Goal: Transaction & Acquisition: Purchase product/service

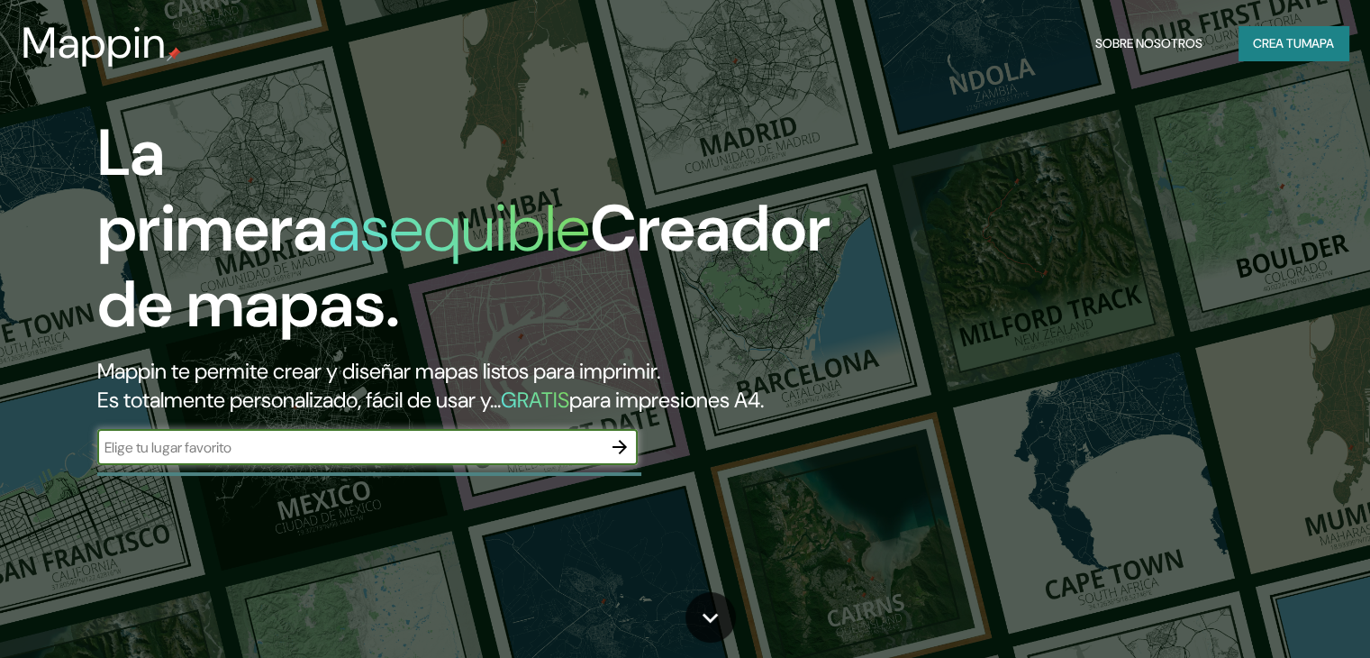
click at [302, 458] on input "text" at bounding box center [349, 447] width 504 height 21
type input "las [PERSON_NAME]"
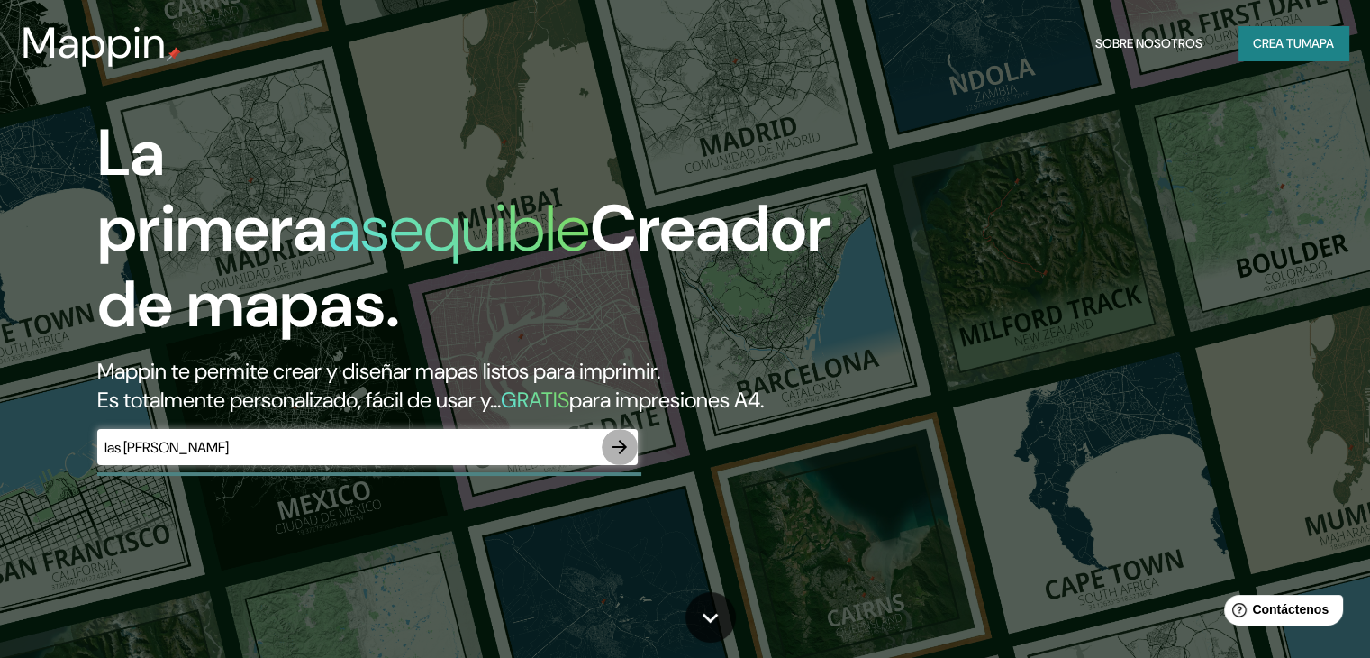
click at [615, 458] on icon "button" at bounding box center [620, 447] width 22 height 22
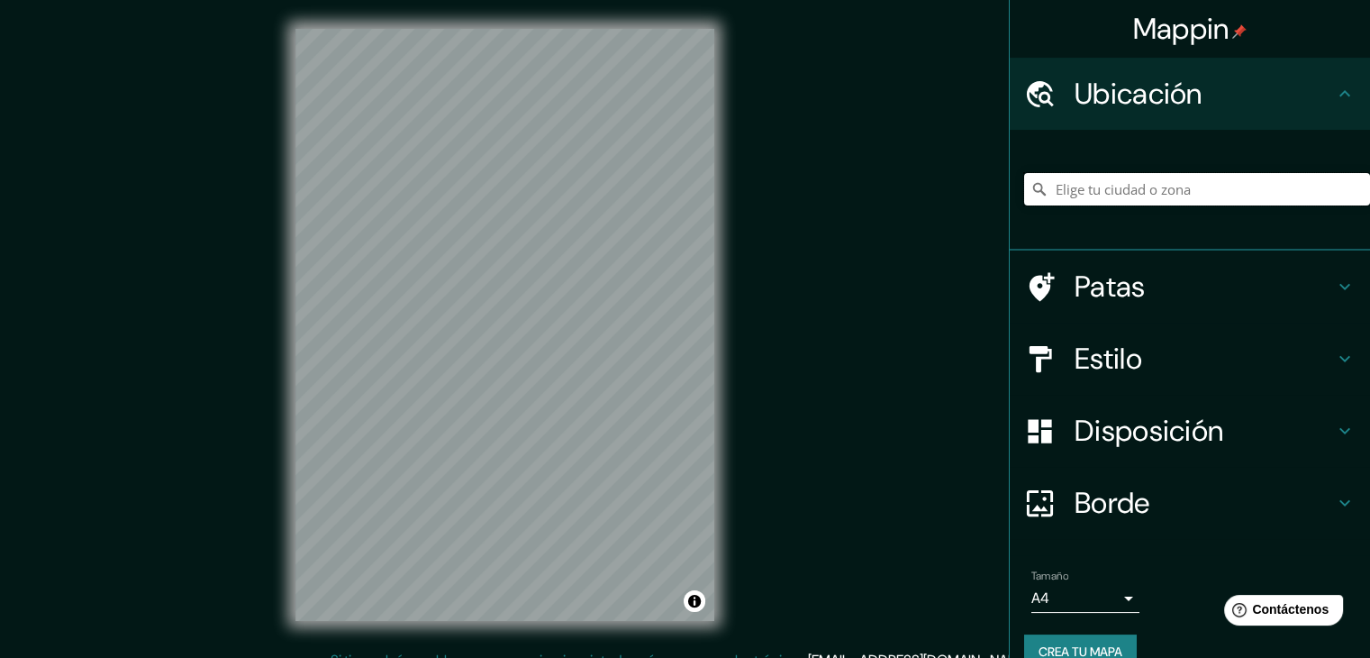
click at [1221, 199] on input "Elige tu ciudad o zona" at bounding box center [1197, 189] width 346 height 32
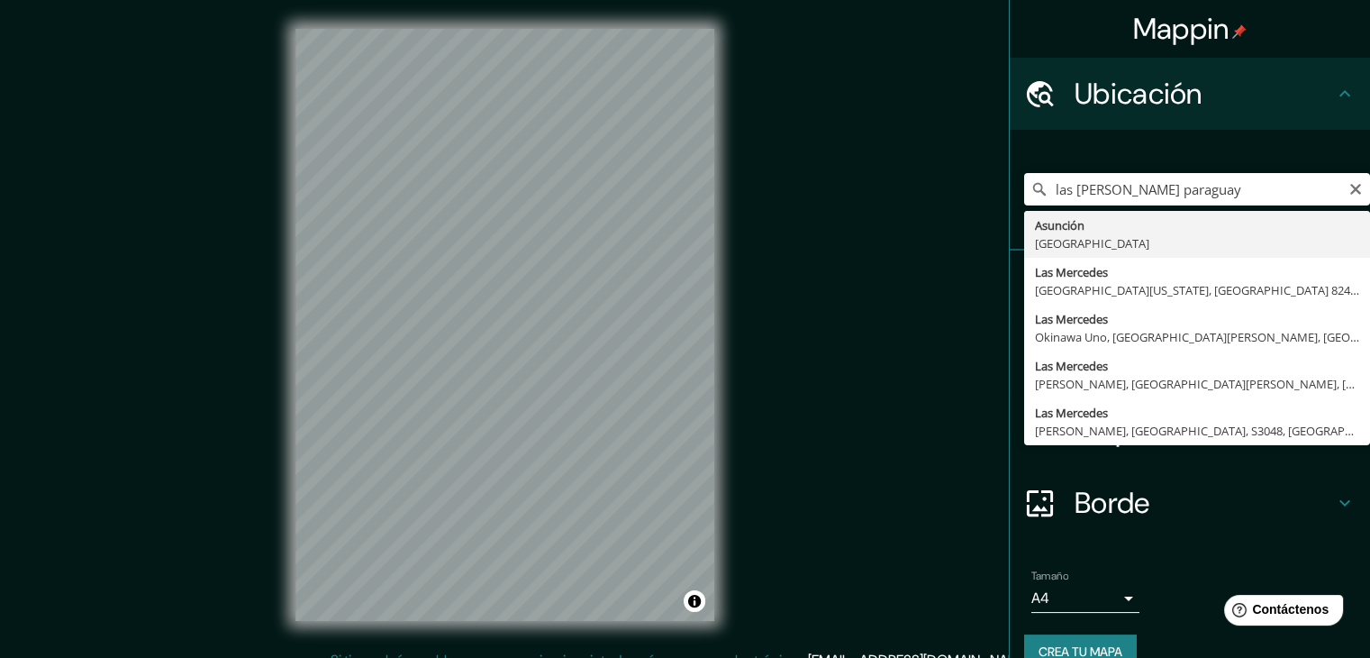
type input "[GEOGRAPHIC_DATA], [GEOGRAPHIC_DATA]"
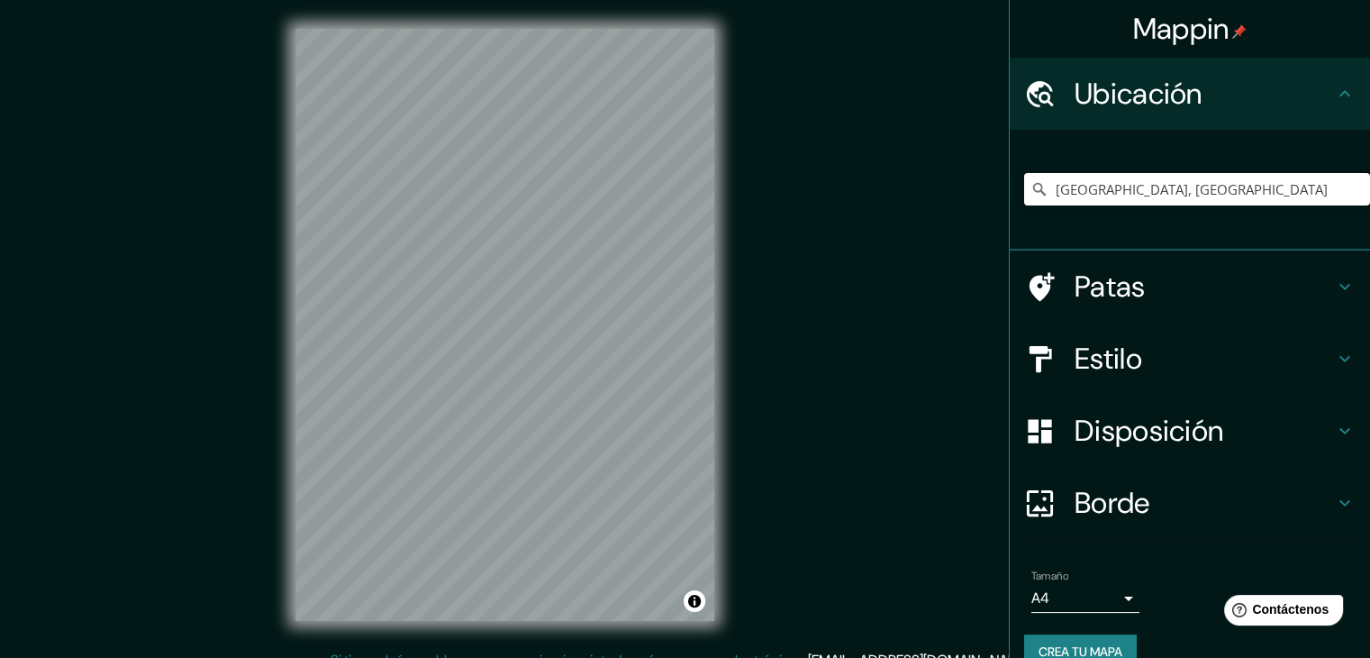
click at [1120, 589] on body "Mappin Ubicación [GEOGRAPHIC_DATA], [GEOGRAPHIC_DATA] Patas Estilo Disposición …" at bounding box center [685, 329] width 1370 height 658
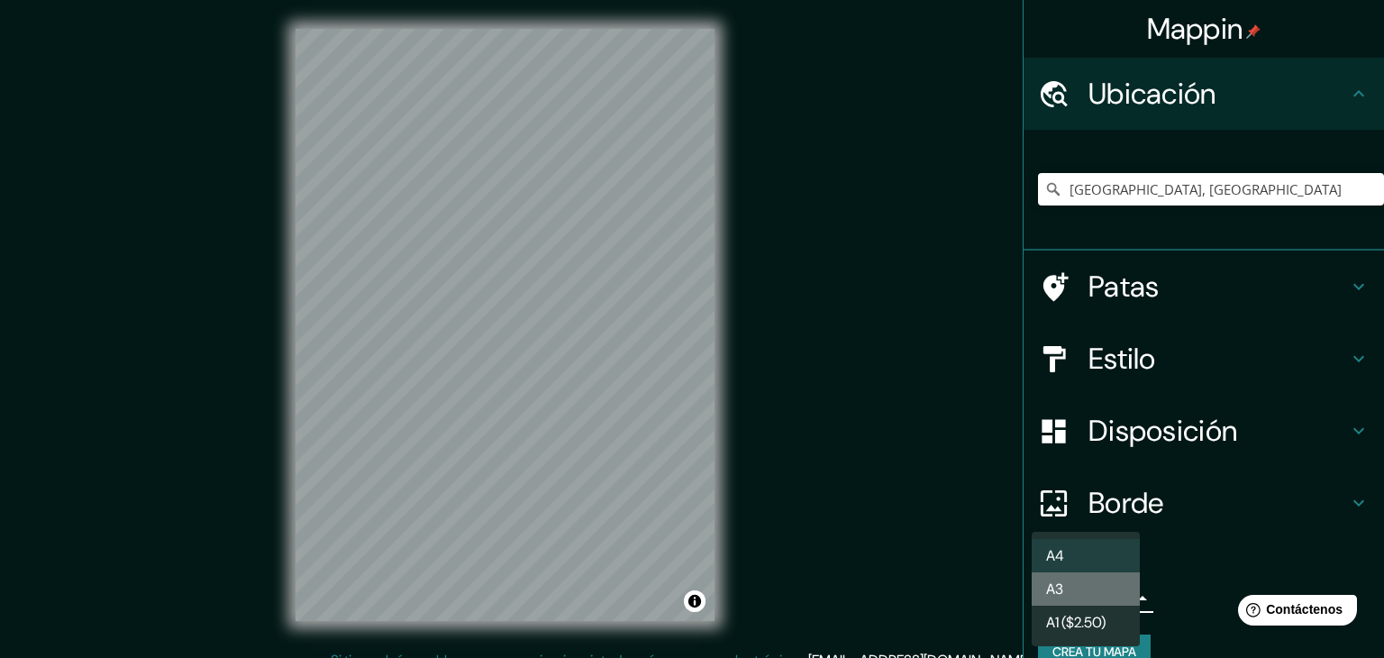
click at [1120, 589] on li "A3" at bounding box center [1085, 588] width 108 height 33
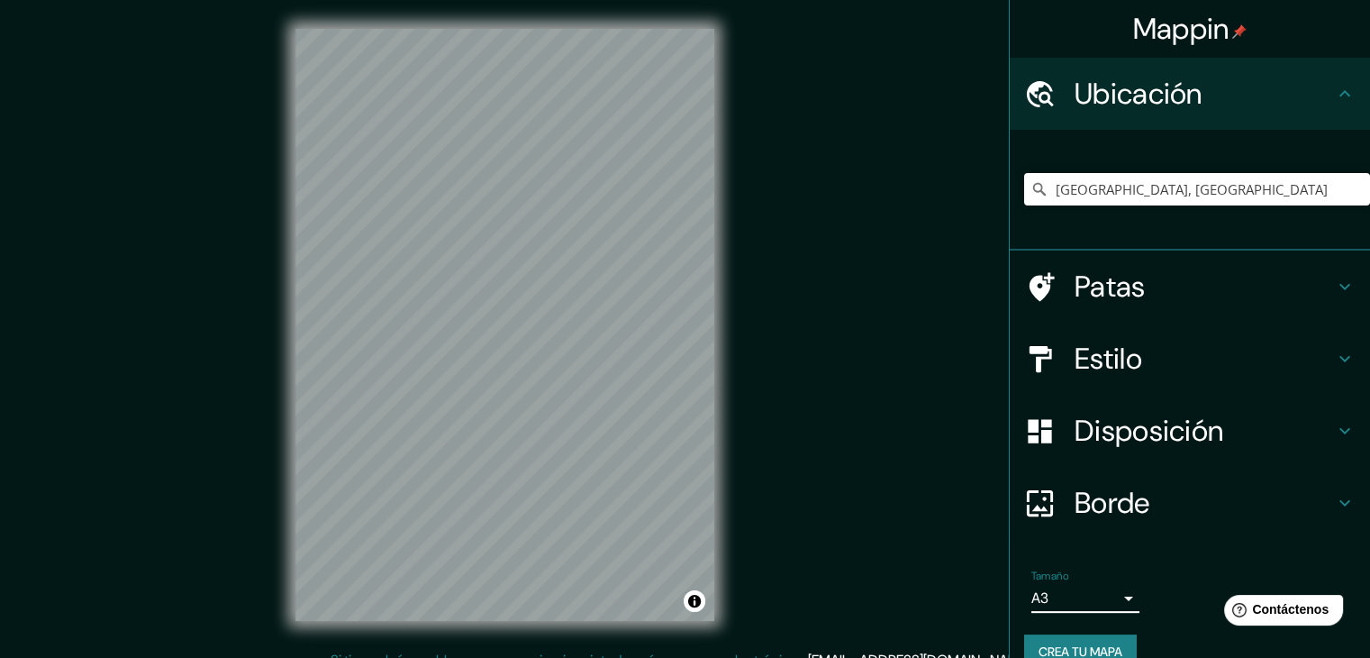
click at [1193, 534] on div "Borde" at bounding box center [1190, 503] width 360 height 72
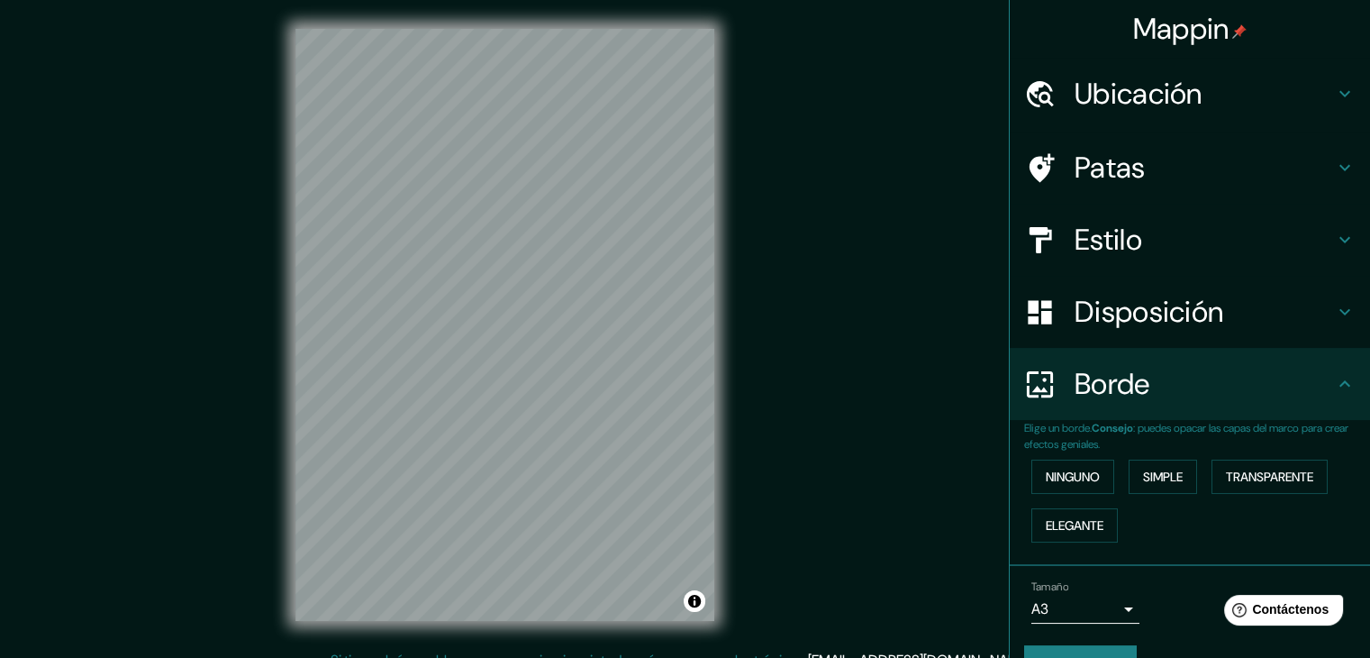
click at [1176, 397] on h4 "Borde" at bounding box center [1204, 384] width 259 height 36
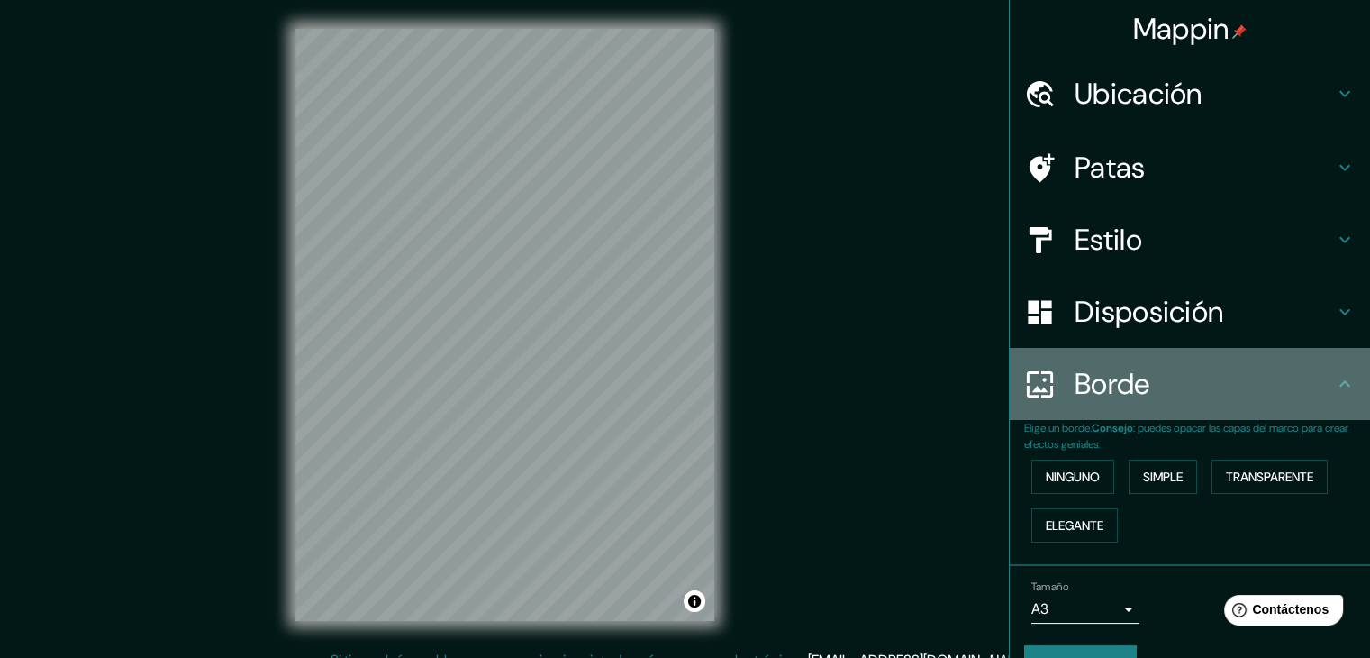
click at [1338, 379] on icon at bounding box center [1345, 384] width 22 height 22
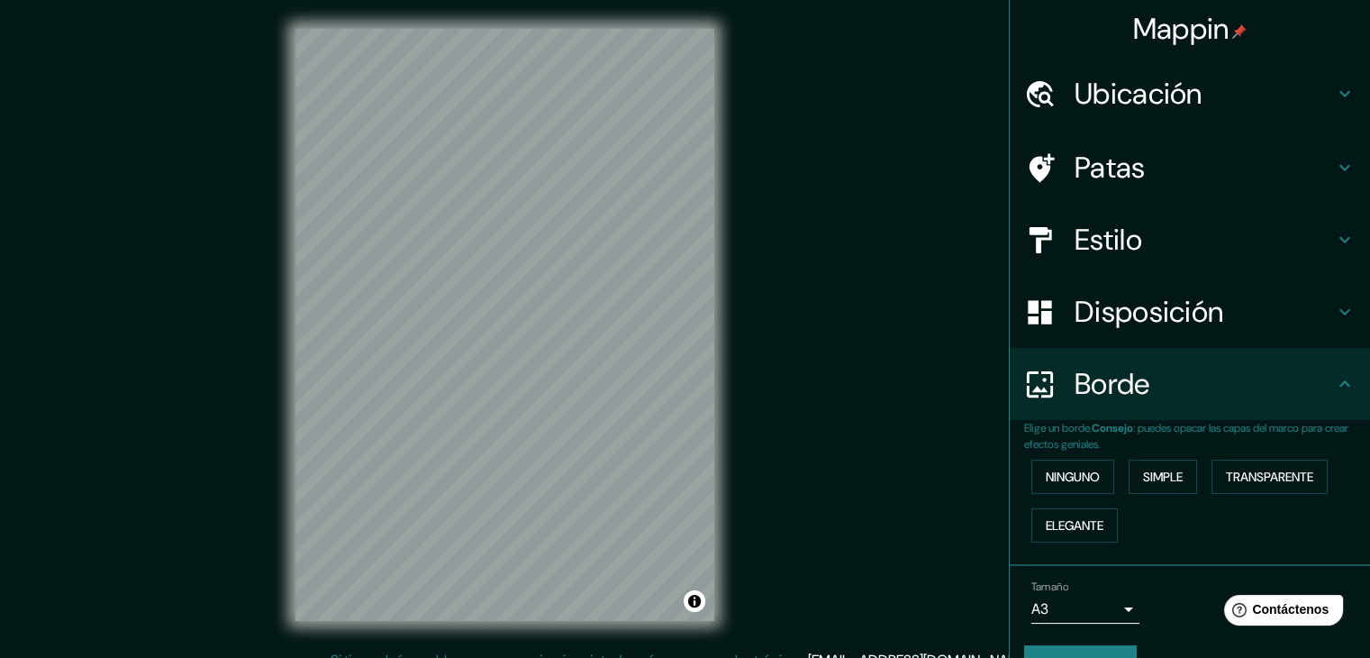
click at [1228, 535] on div "Ninguno Simple Transparente Elegante" at bounding box center [1197, 500] width 346 height 97
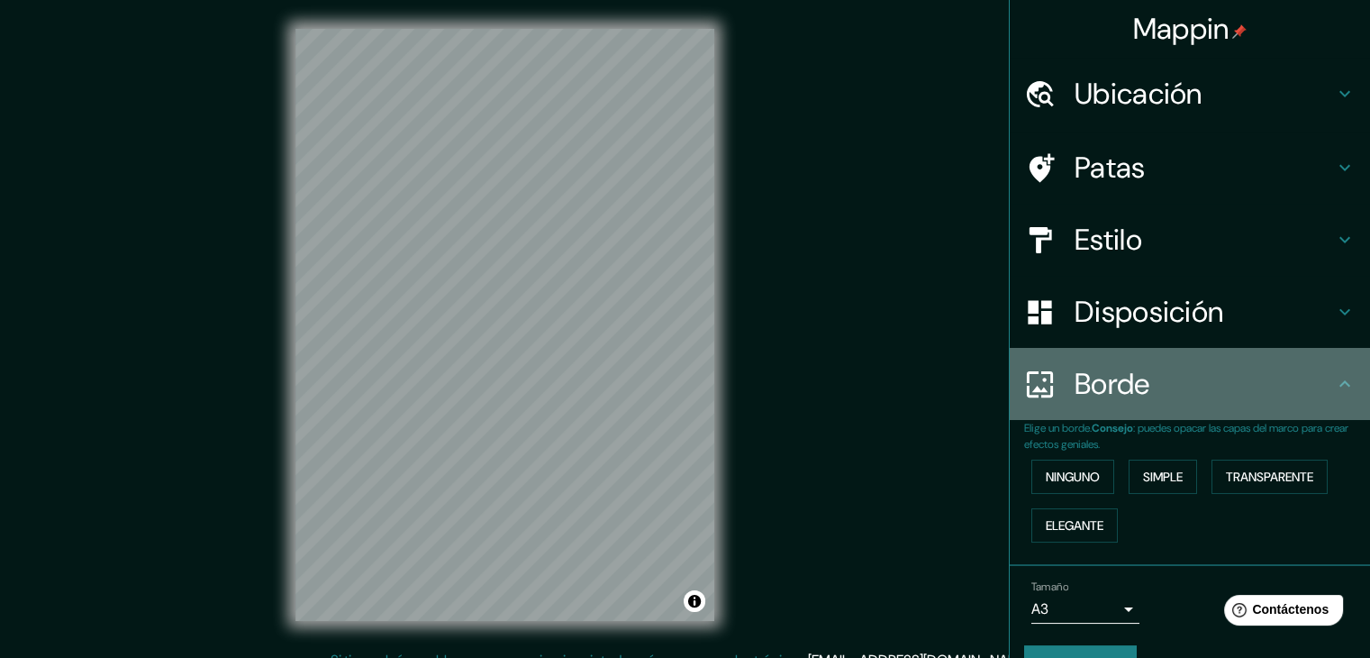
drag, startPoint x: 1326, startPoint y: 384, endPoint x: 1332, endPoint y: 354, distance: 30.4
click at [1334, 383] on icon at bounding box center [1345, 384] width 22 height 22
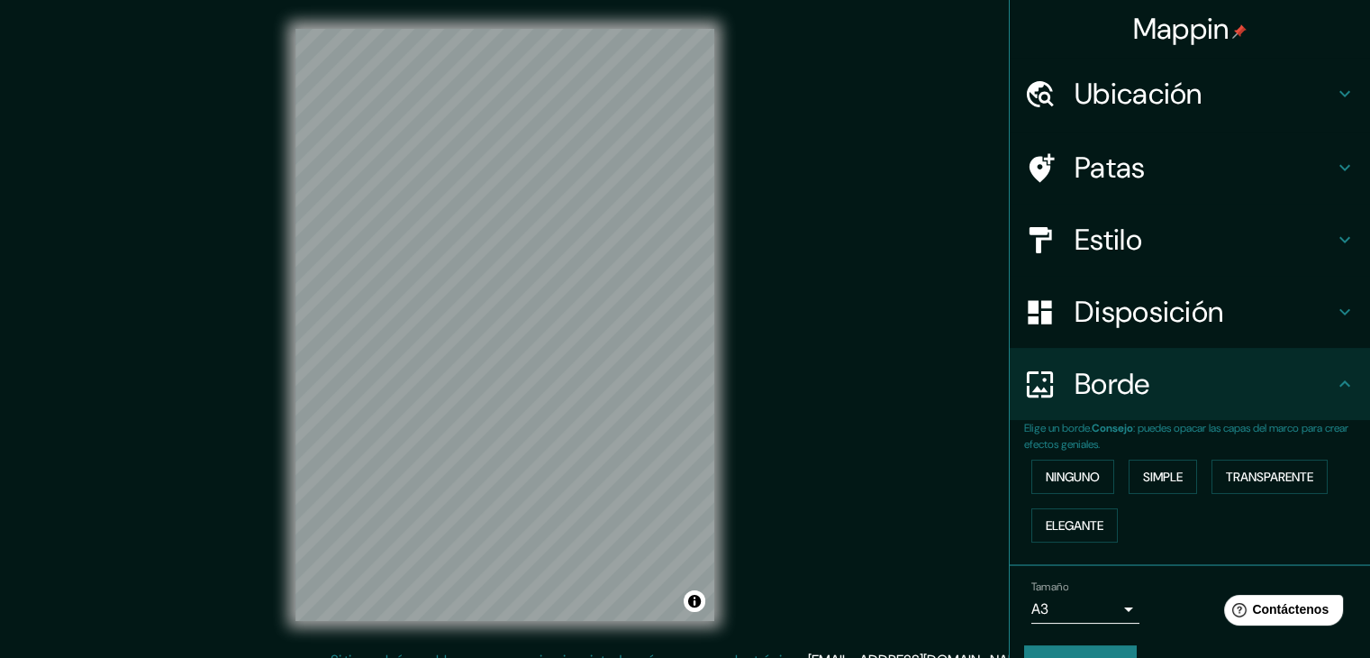
click at [1347, 322] on div "Disposición" at bounding box center [1190, 312] width 360 height 72
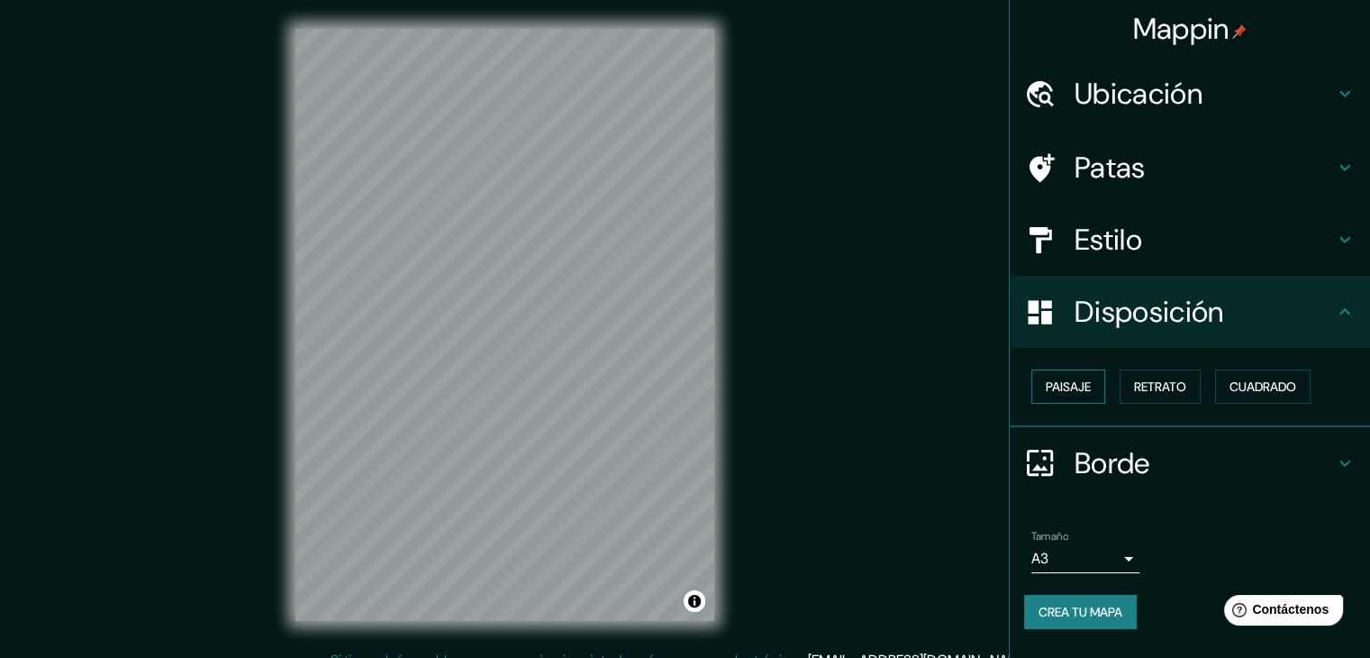
click at [1082, 383] on font "Paisaje" at bounding box center [1068, 386] width 45 height 16
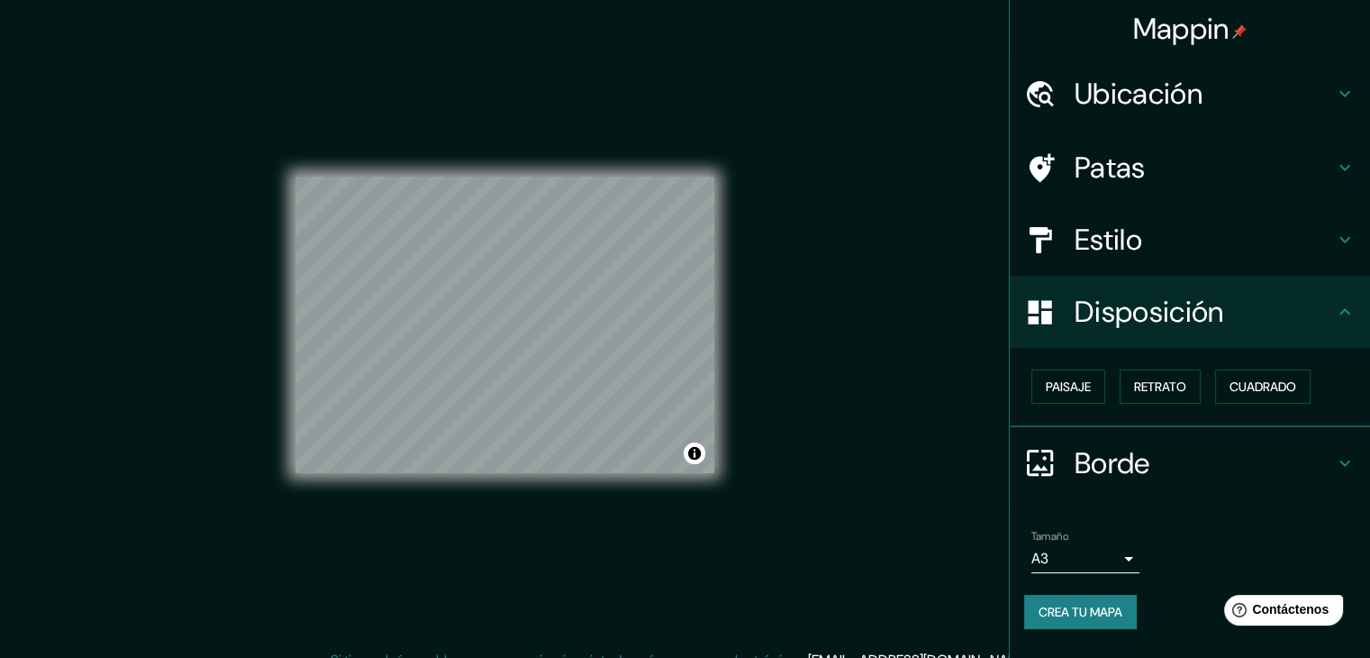
click at [1250, 246] on h4 "Estilo" at bounding box center [1204, 240] width 259 height 36
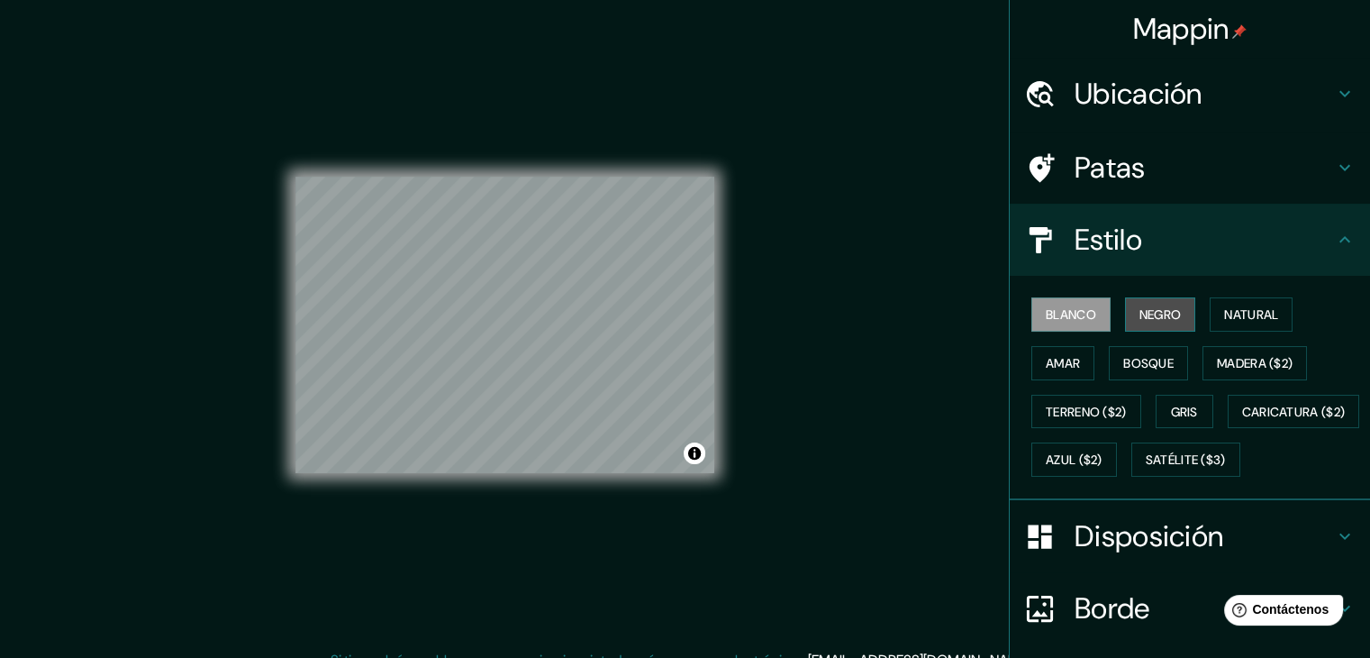
click at [1151, 310] on font "Negro" at bounding box center [1160, 314] width 42 height 16
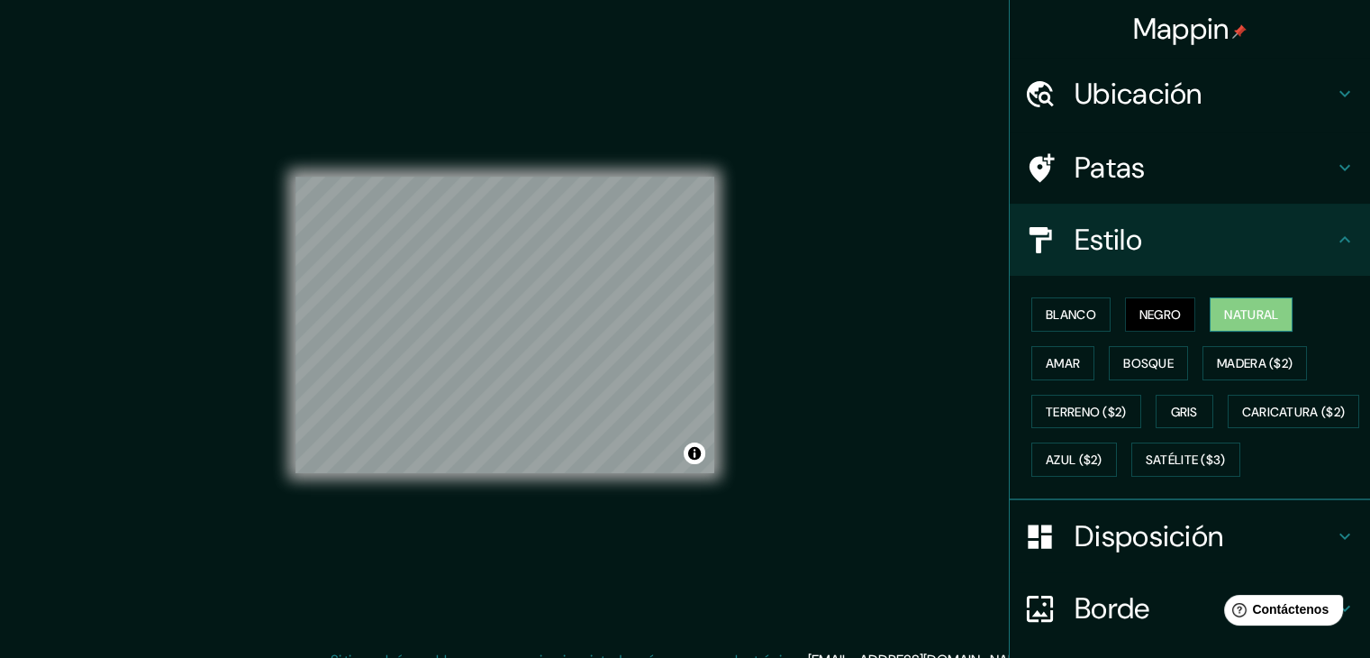
click at [1259, 322] on font "Natural" at bounding box center [1251, 314] width 54 height 23
click at [1049, 370] on font "Amar" at bounding box center [1063, 362] width 34 height 23
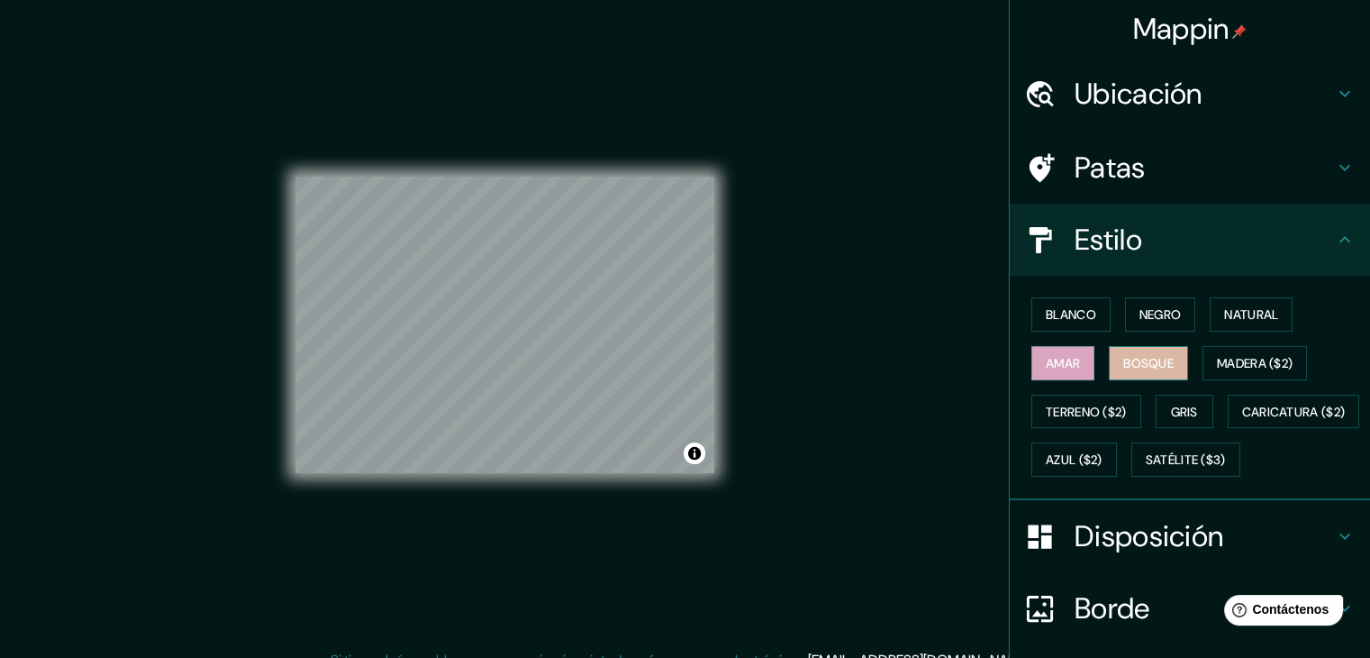
click at [1130, 360] on font "Bosque" at bounding box center [1148, 363] width 50 height 16
click at [1225, 365] on font "Madera ($2)" at bounding box center [1255, 363] width 76 height 16
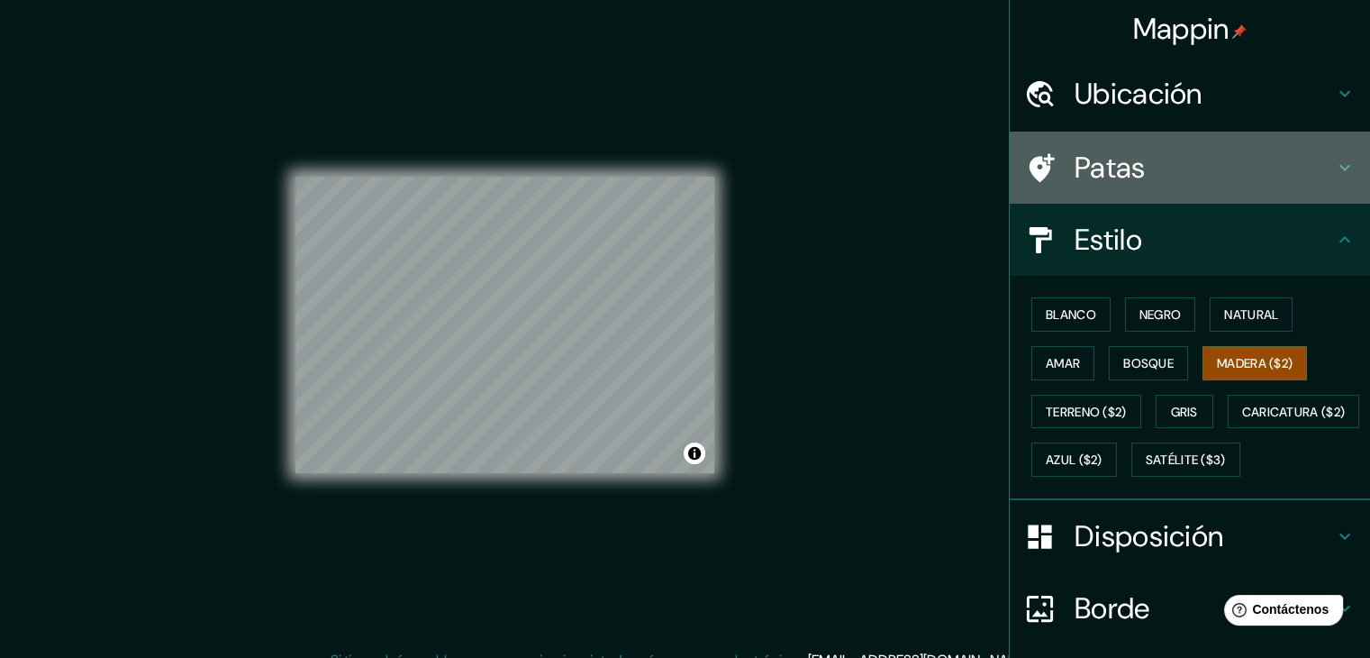
click at [1207, 182] on h4 "Patas" at bounding box center [1204, 168] width 259 height 36
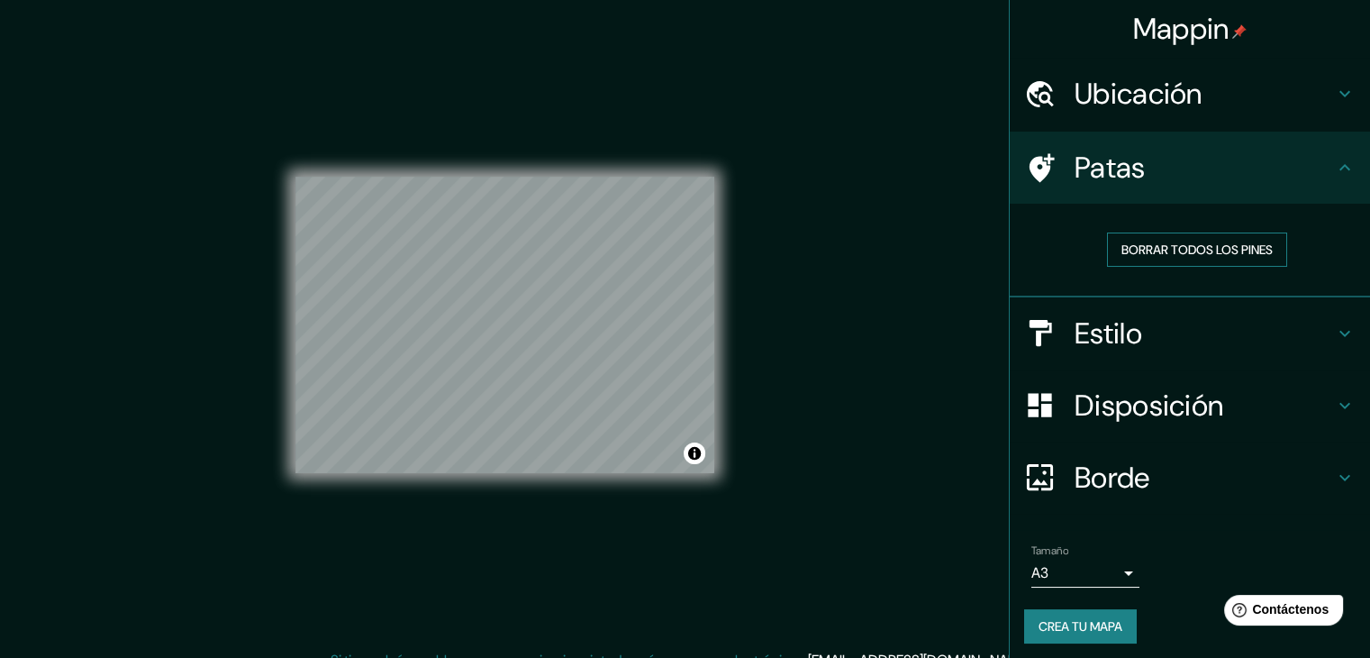
click at [1196, 243] on font "Borrar todos los pines" at bounding box center [1196, 249] width 151 height 16
click at [1164, 251] on font "Borrar todos los pines" at bounding box center [1196, 249] width 151 height 16
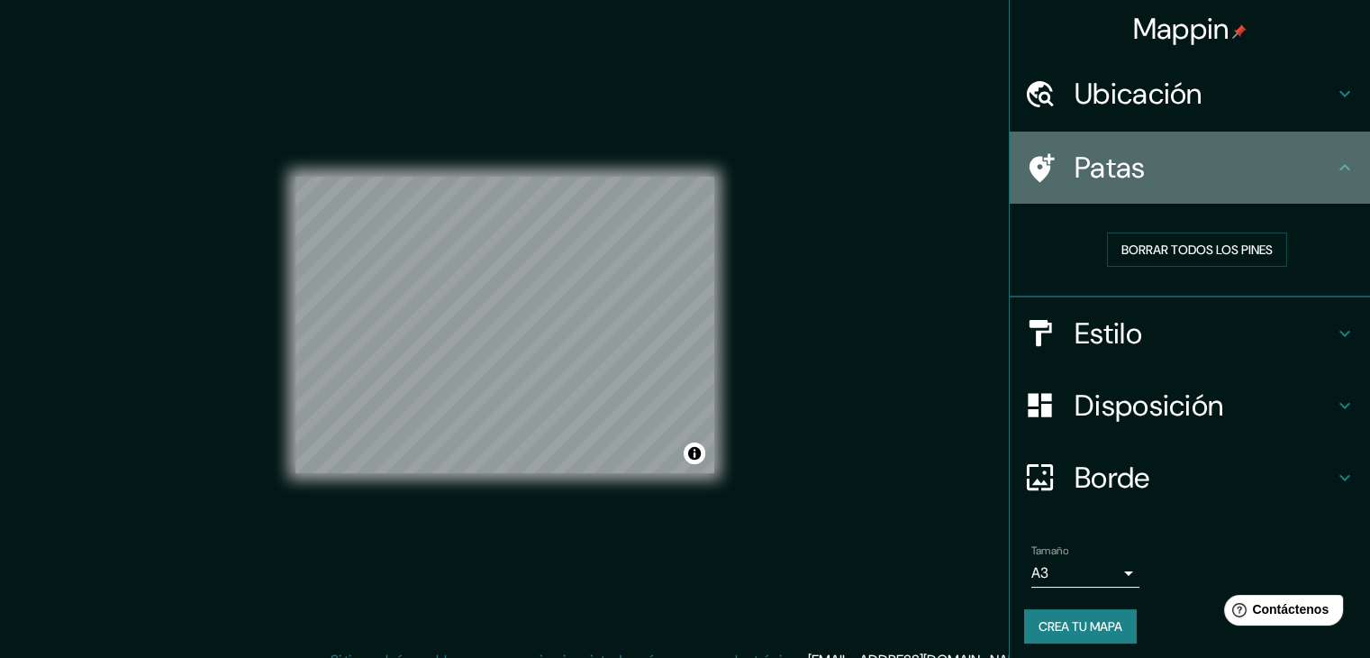
click at [1174, 192] on div "Patas" at bounding box center [1190, 168] width 360 height 72
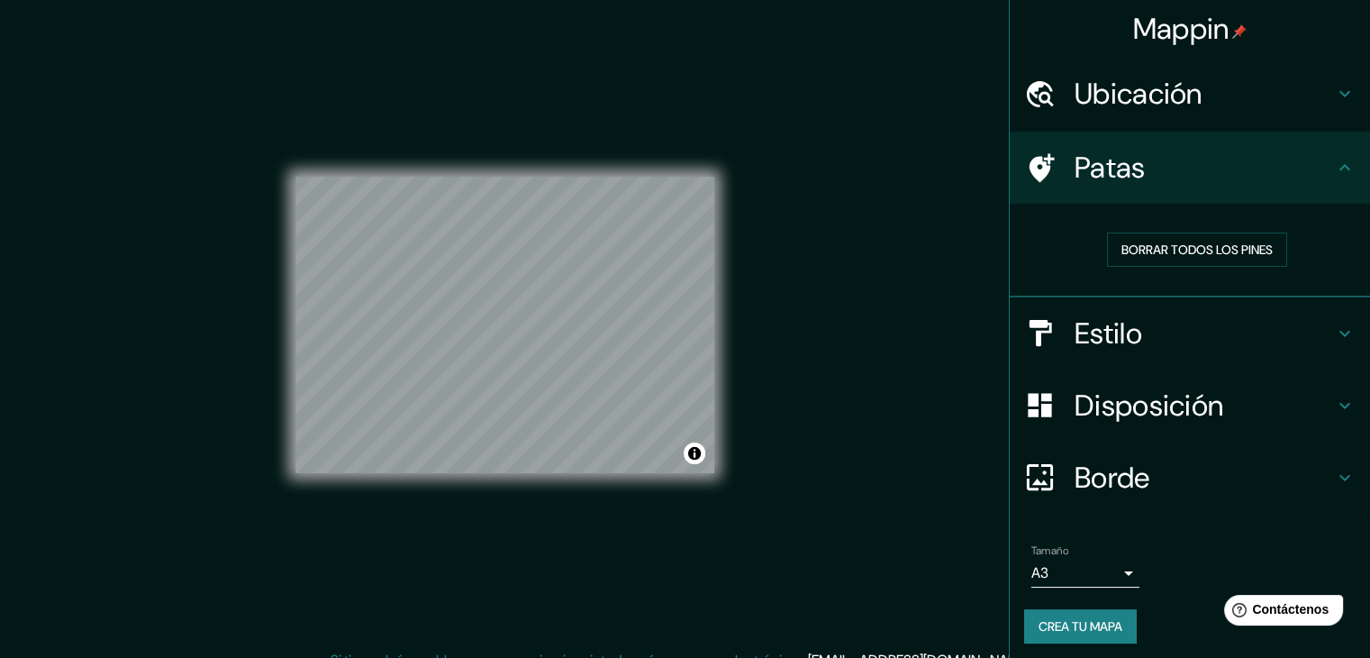
click at [1211, 328] on h4 "Estilo" at bounding box center [1204, 333] width 259 height 36
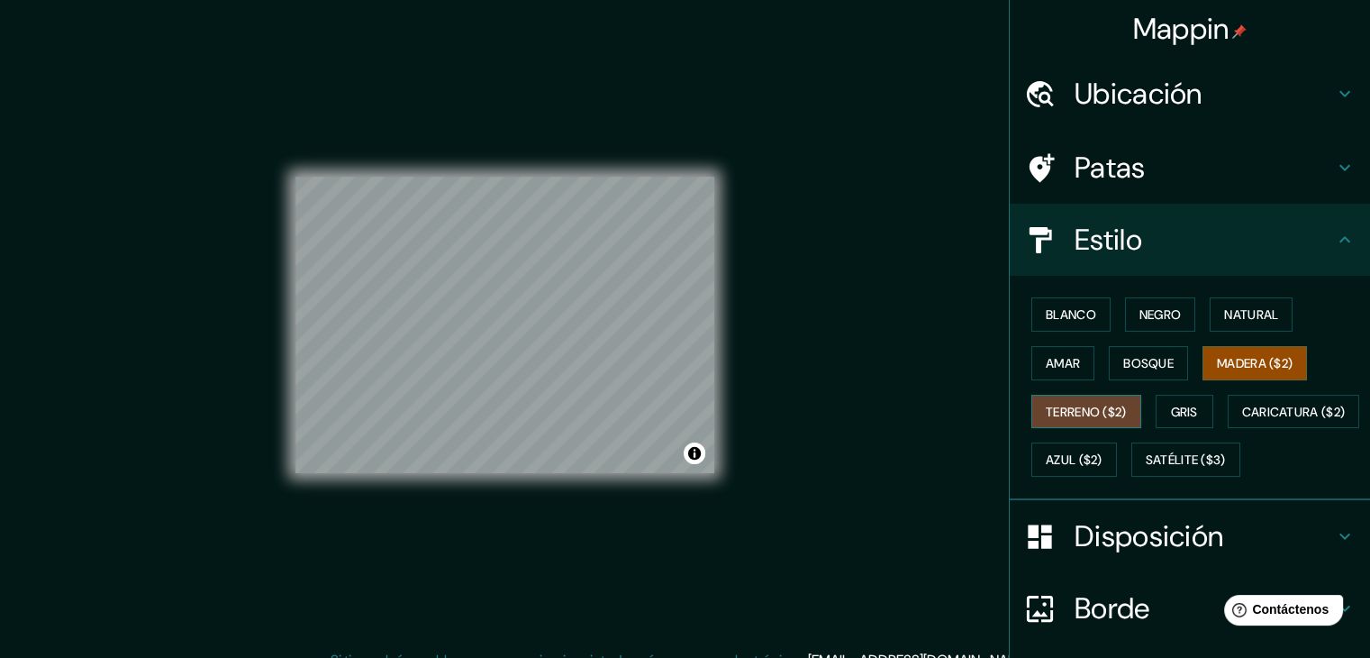
click at [1120, 410] on button "Terreno ($2)" at bounding box center [1086, 412] width 110 height 34
click at [1185, 404] on font "Gris" at bounding box center [1184, 412] width 27 height 16
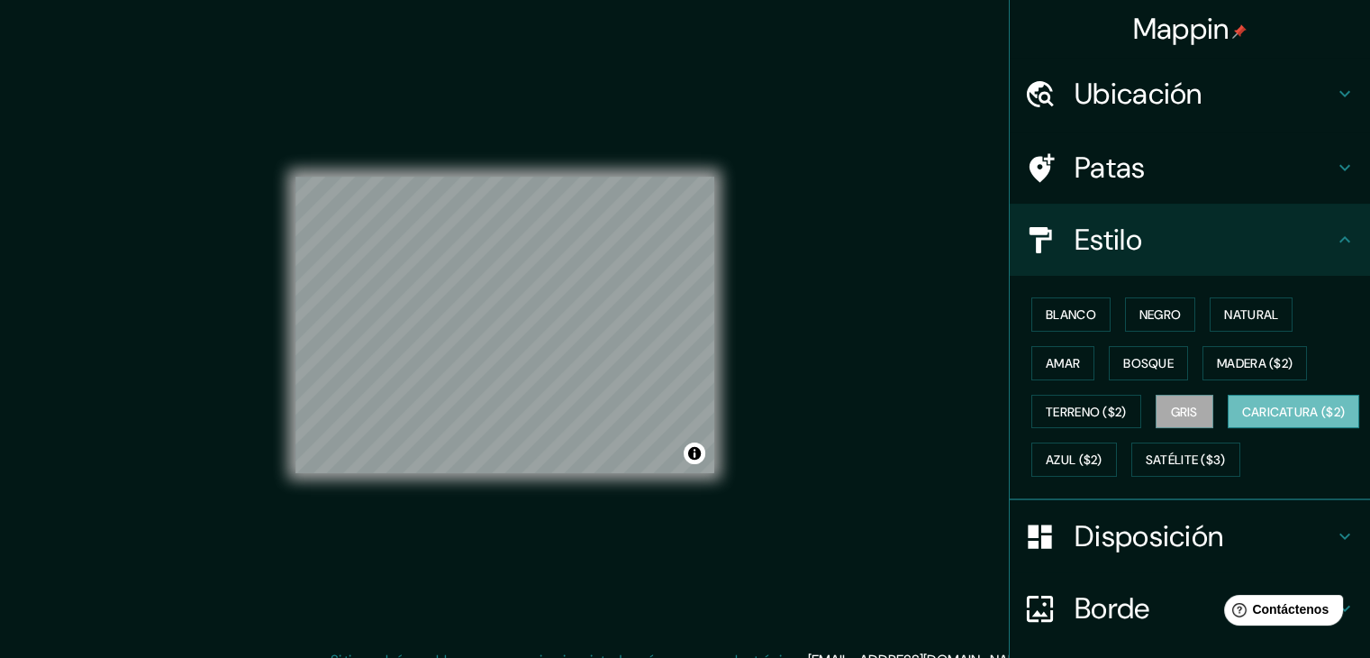
click at [1242, 420] on font "Caricatura ($2)" at bounding box center [1294, 412] width 104 height 16
click at [1102, 466] on font "Azul ($2)" at bounding box center [1074, 459] width 57 height 23
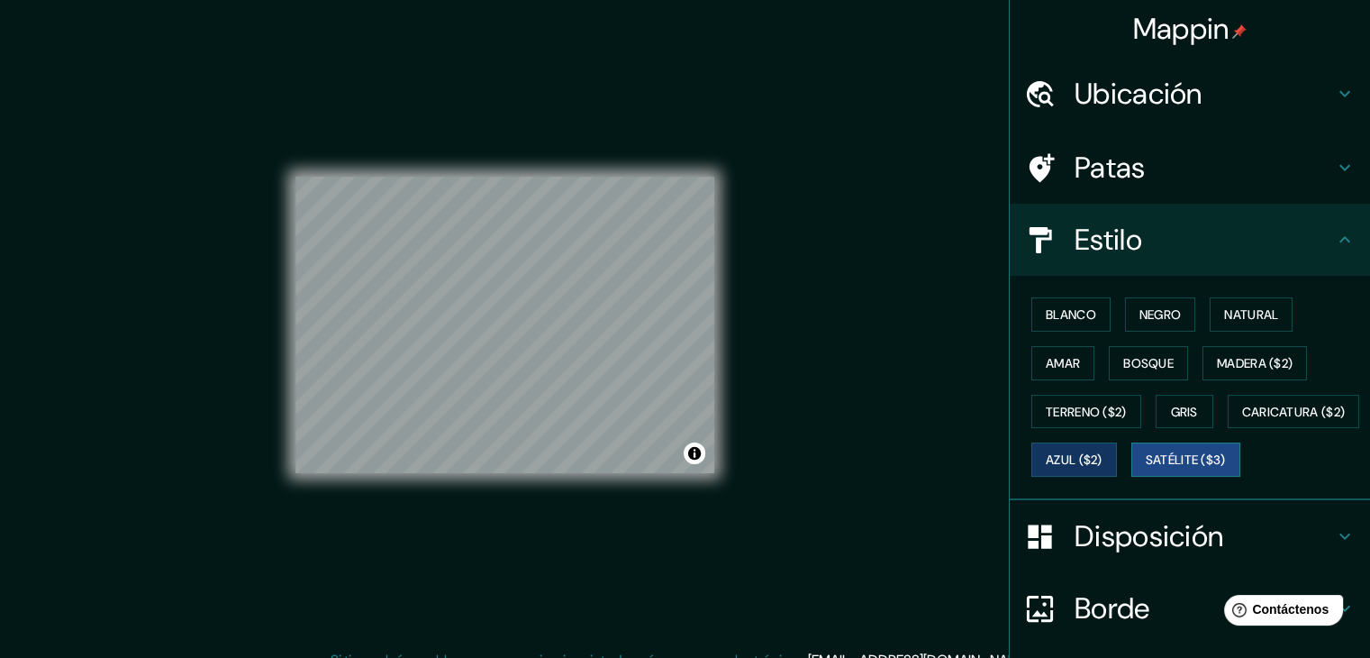
click at [1146, 468] on font "Satélite ($3)" at bounding box center [1186, 460] width 80 height 16
click at [1082, 319] on font "Blanco" at bounding box center [1071, 314] width 50 height 16
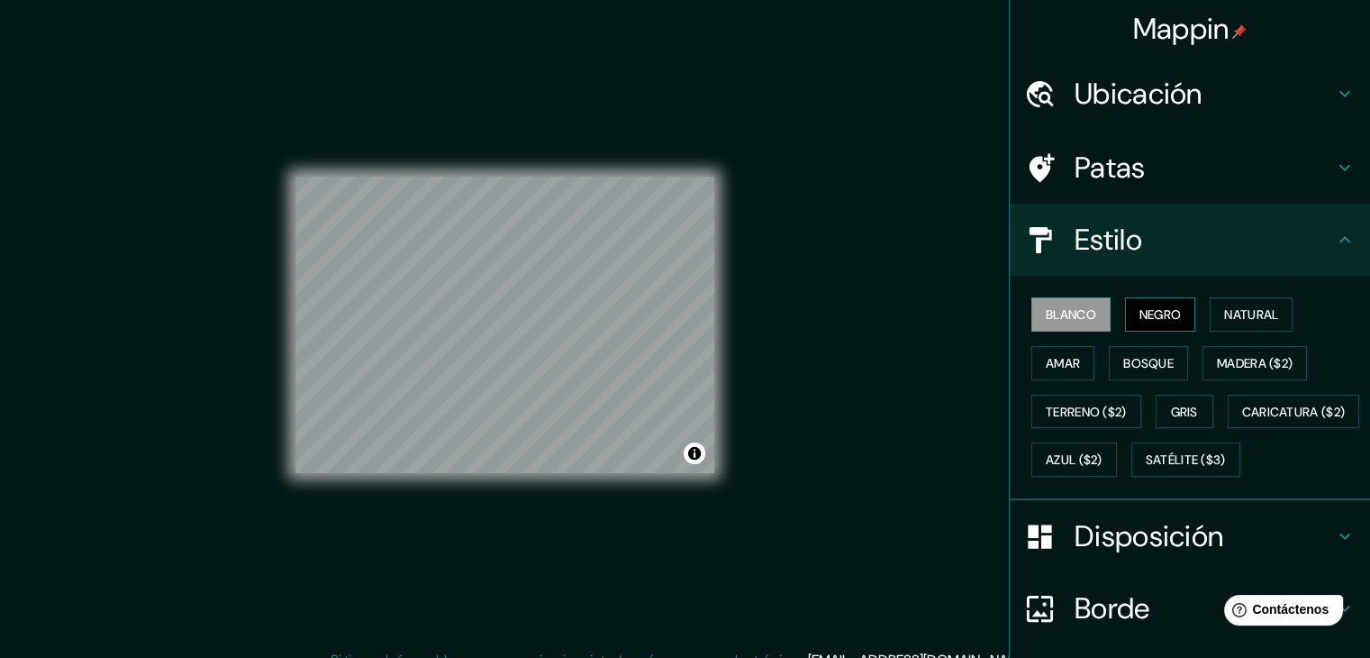
click at [1125, 308] on button "Negro" at bounding box center [1160, 314] width 71 height 34
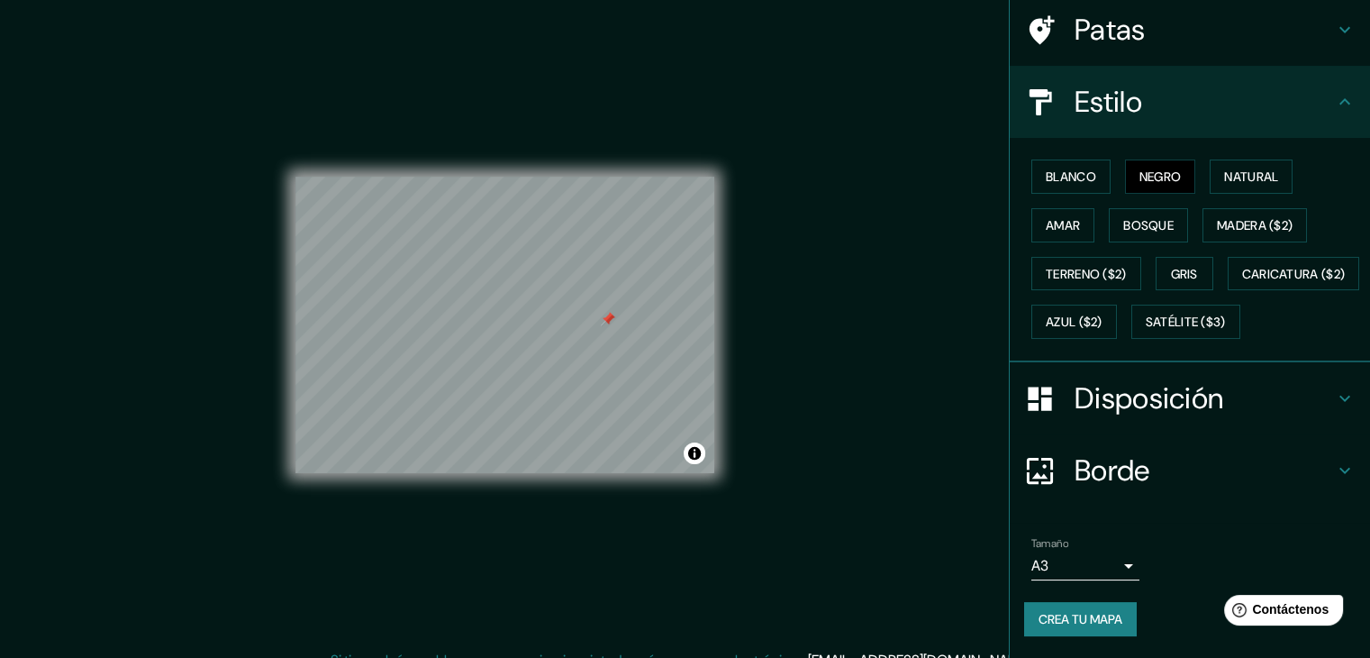
click at [1225, 464] on h4 "Borde" at bounding box center [1204, 470] width 259 height 36
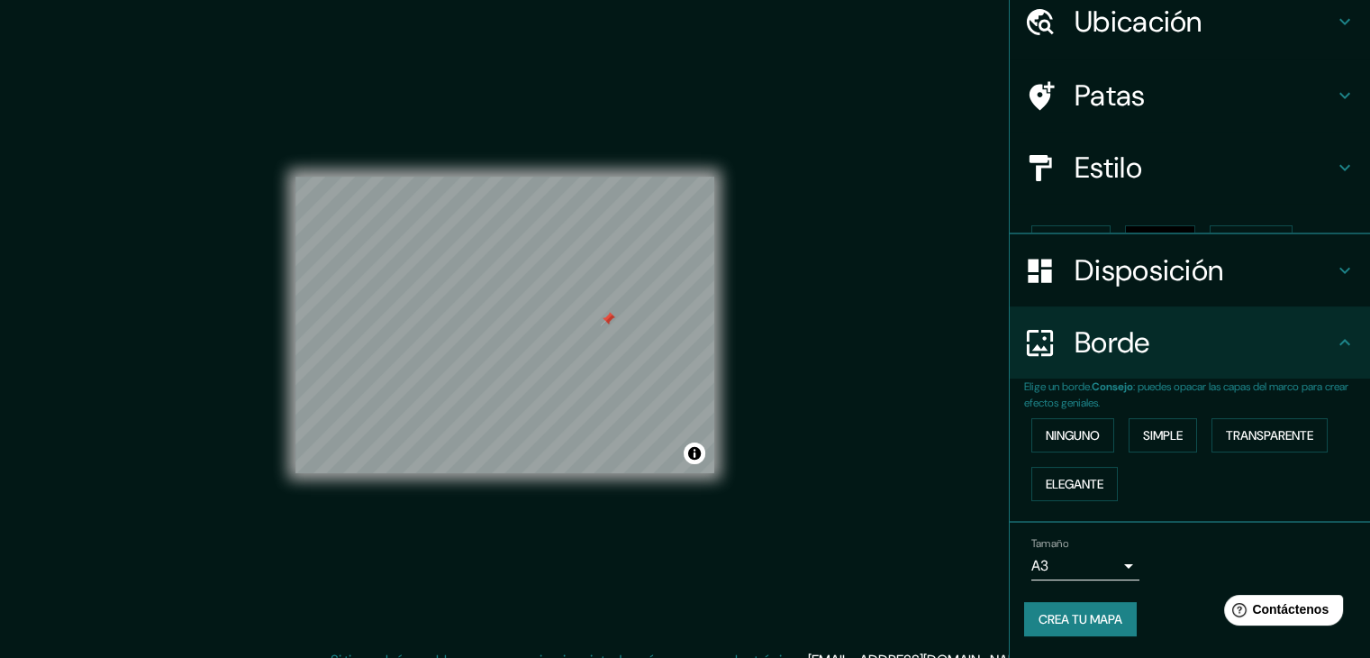
scroll to position [41, 0]
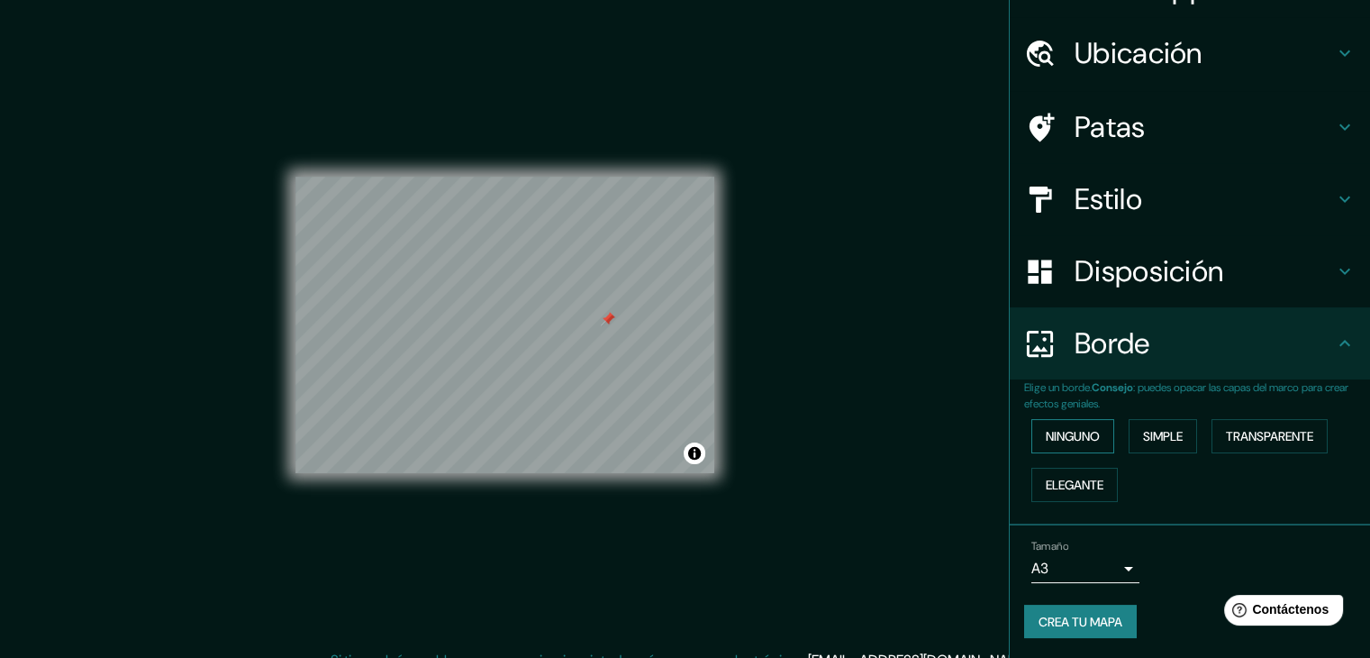
click at [1073, 437] on font "Ninguno" at bounding box center [1073, 436] width 54 height 16
click at [1190, 353] on h4 "Borde" at bounding box center [1204, 343] width 259 height 36
click at [1176, 208] on h4 "Estilo" at bounding box center [1204, 199] width 259 height 36
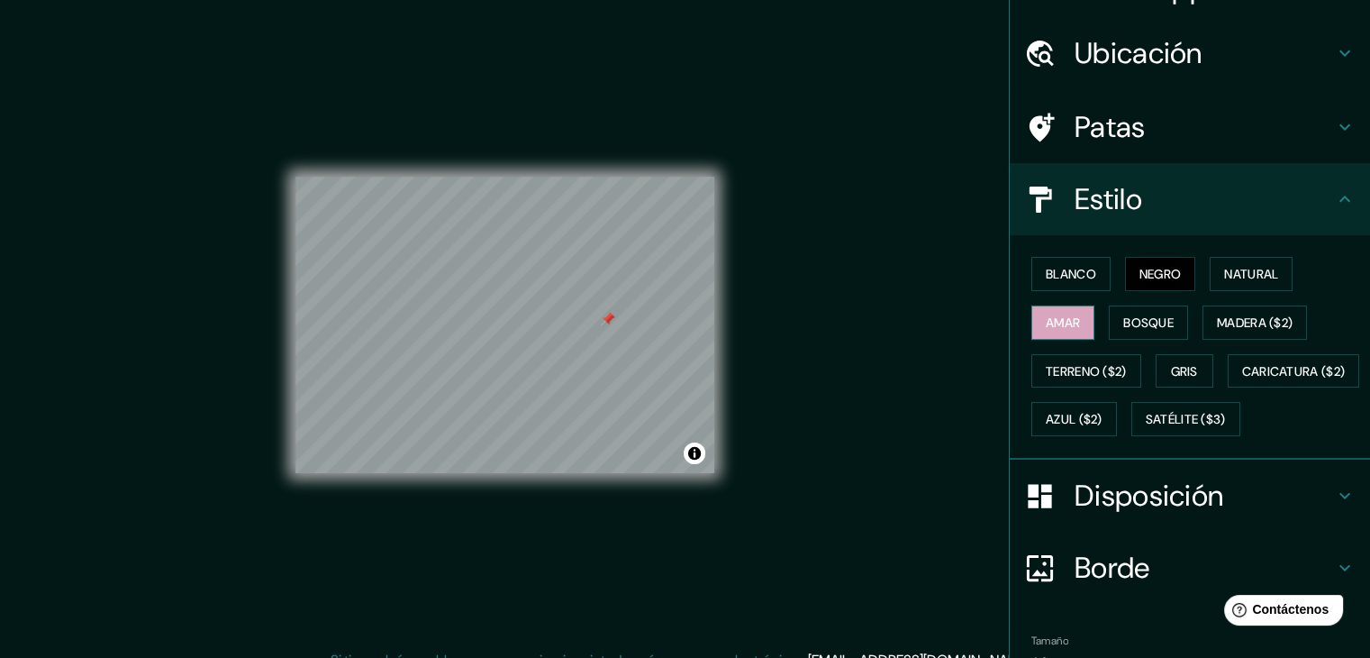
click at [1071, 325] on button "Amar" at bounding box center [1062, 322] width 63 height 34
click at [1151, 314] on font "Bosque" at bounding box center [1148, 322] width 50 height 16
drag, startPoint x: 609, startPoint y: 318, endPoint x: 620, endPoint y: 318, distance: 10.8
click at [620, 318] on div at bounding box center [619, 317] width 14 height 14
click at [620, 318] on div at bounding box center [619, 319] width 14 height 14
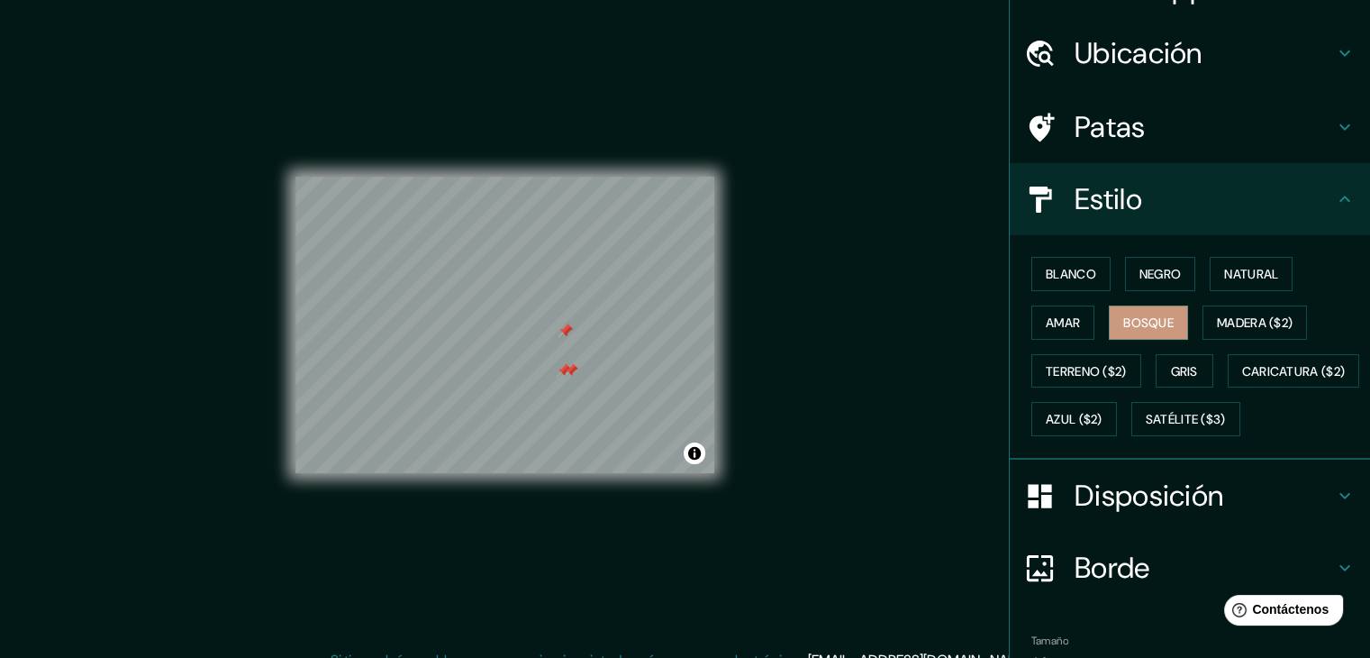
click at [1120, 151] on div "Patas" at bounding box center [1190, 127] width 360 height 72
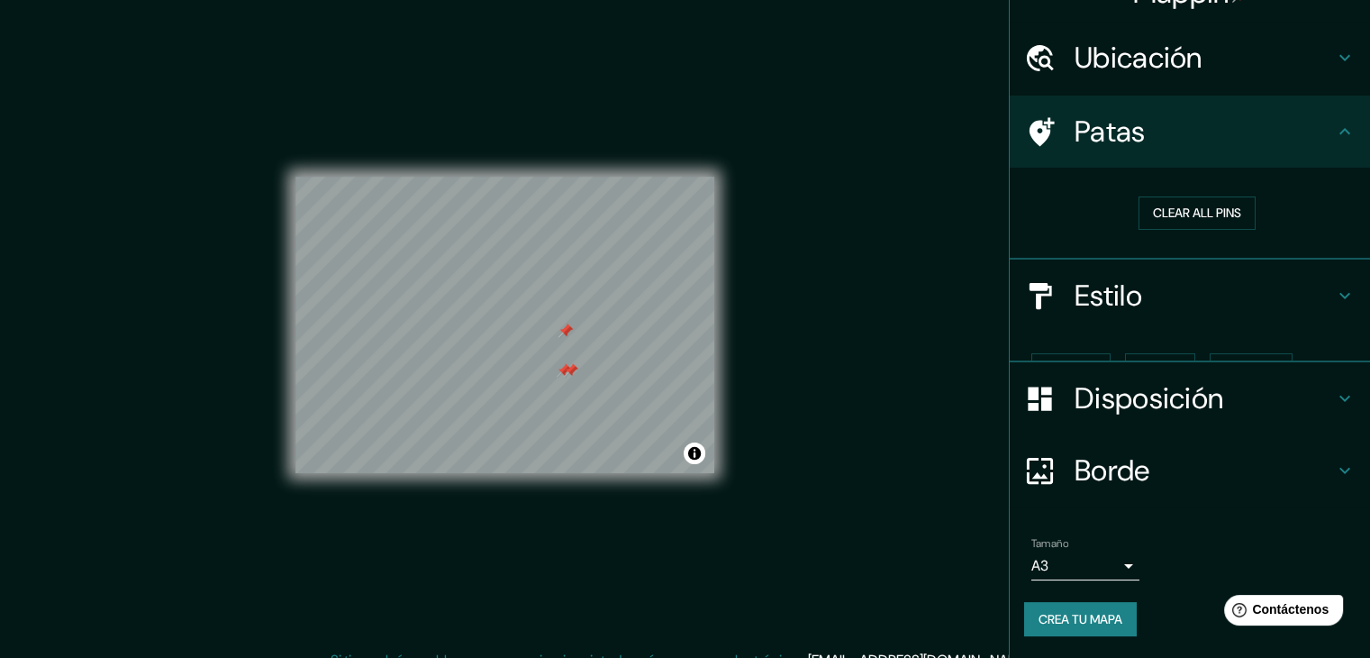
scroll to position [4, 0]
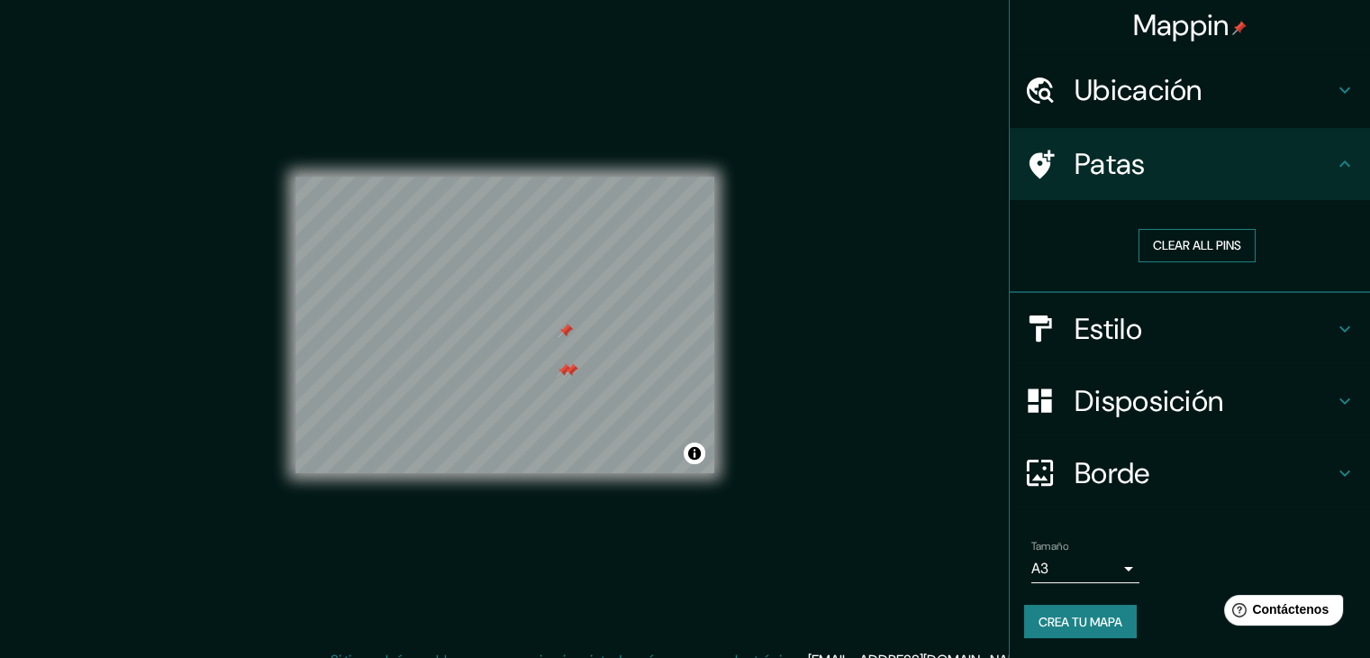
click at [1174, 237] on button "Clear all pins" at bounding box center [1197, 245] width 117 height 33
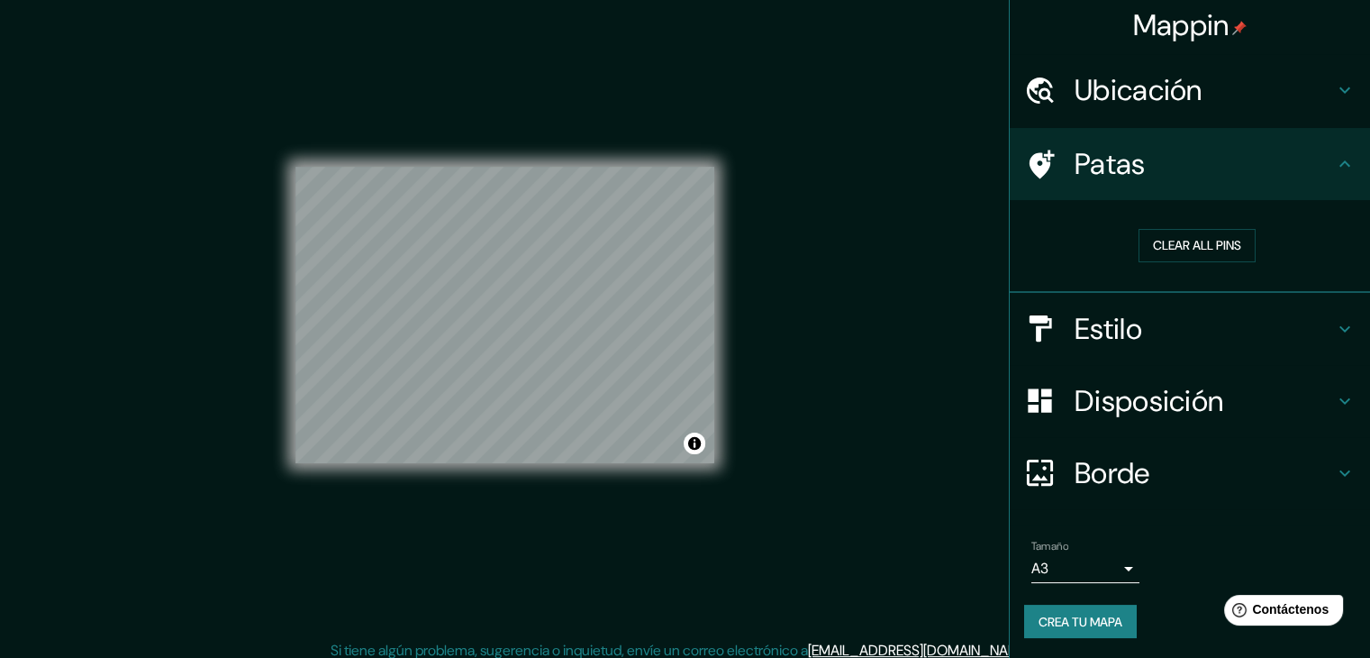
scroll to position [21, 0]
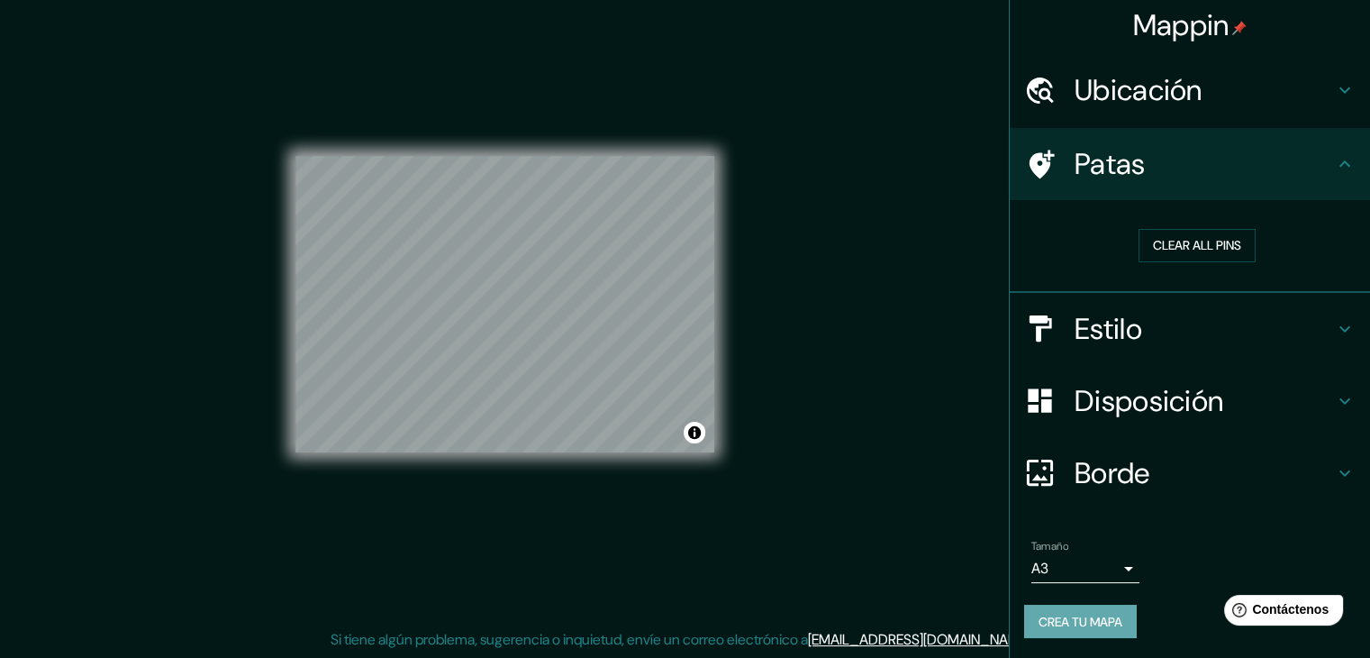
click at [1107, 615] on font "Crea tu mapa" at bounding box center [1081, 621] width 84 height 16
click at [1063, 613] on font "Crea tu mapa" at bounding box center [1081, 621] width 84 height 16
click at [1090, 621] on font "Crea tu mapa" at bounding box center [1081, 621] width 84 height 16
click at [1090, 621] on div "Crea tu mapa" at bounding box center [1189, 621] width 331 height 34
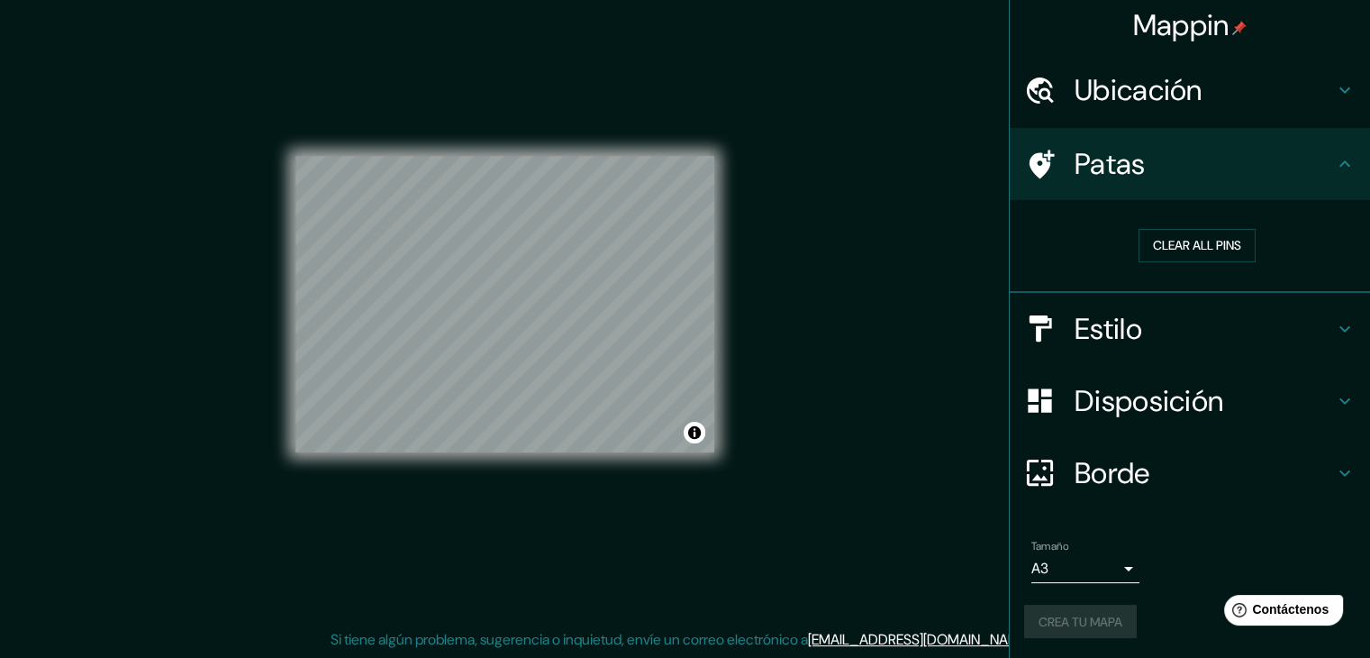
scroll to position [0, 0]
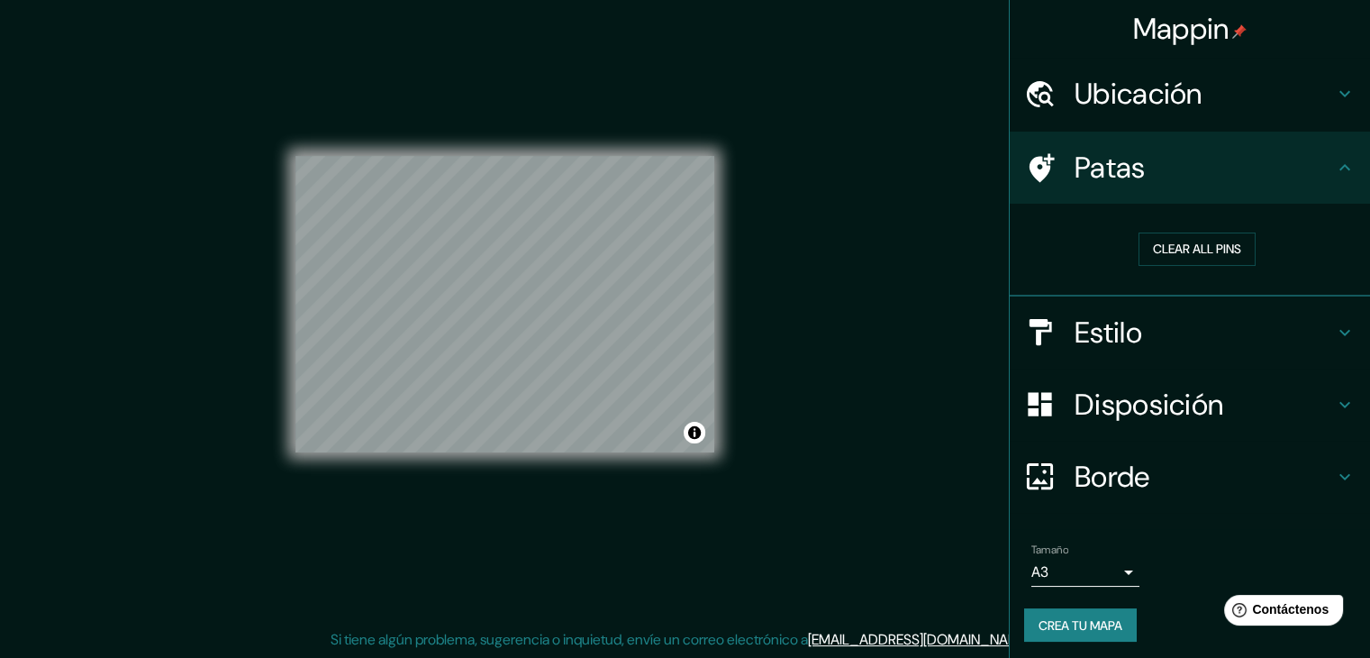
click at [1095, 622] on font "Crea tu mapa" at bounding box center [1081, 625] width 84 height 16
click at [1095, 622] on div "Crea tu mapa" at bounding box center [1189, 625] width 331 height 34
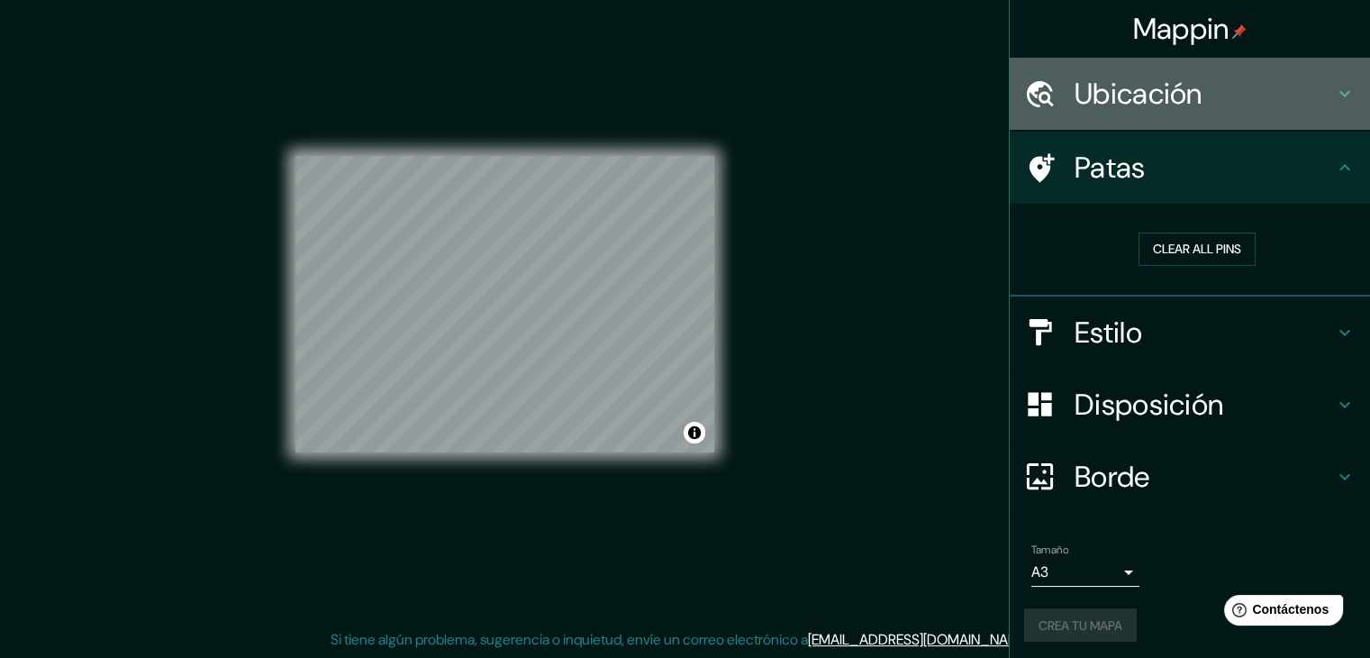
click at [1263, 94] on h4 "Ubicación" at bounding box center [1204, 94] width 259 height 36
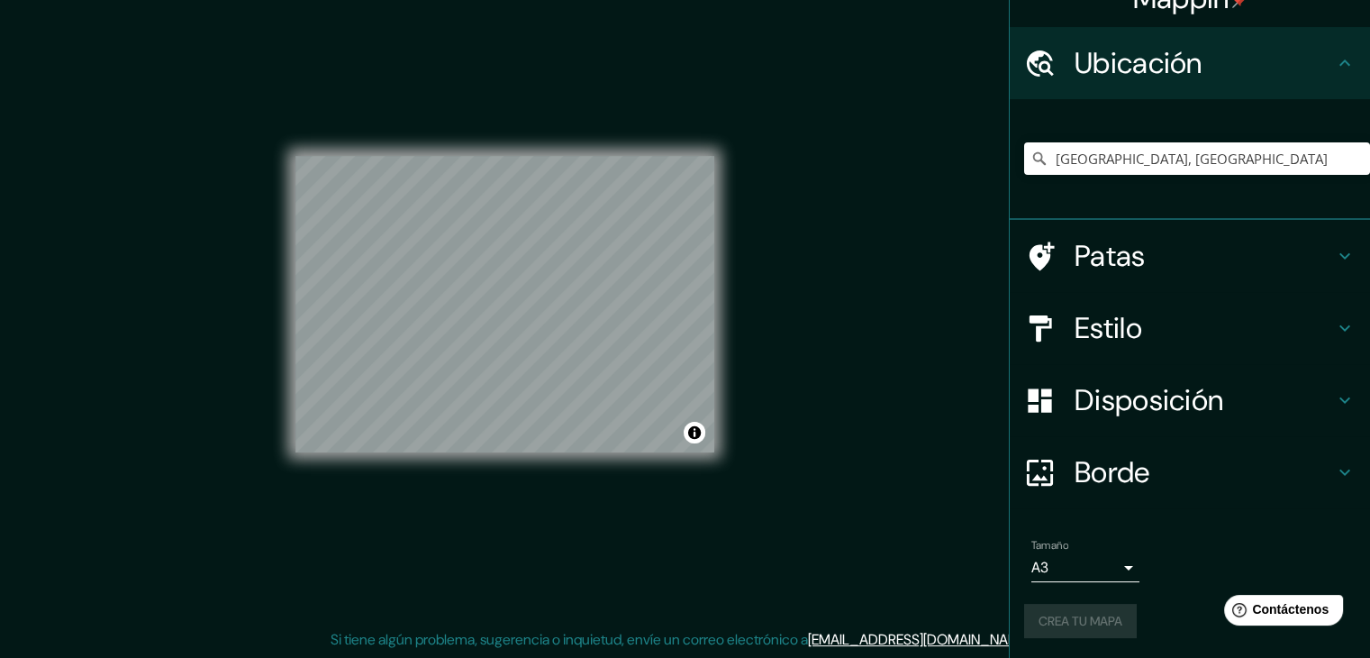
scroll to position [32, 0]
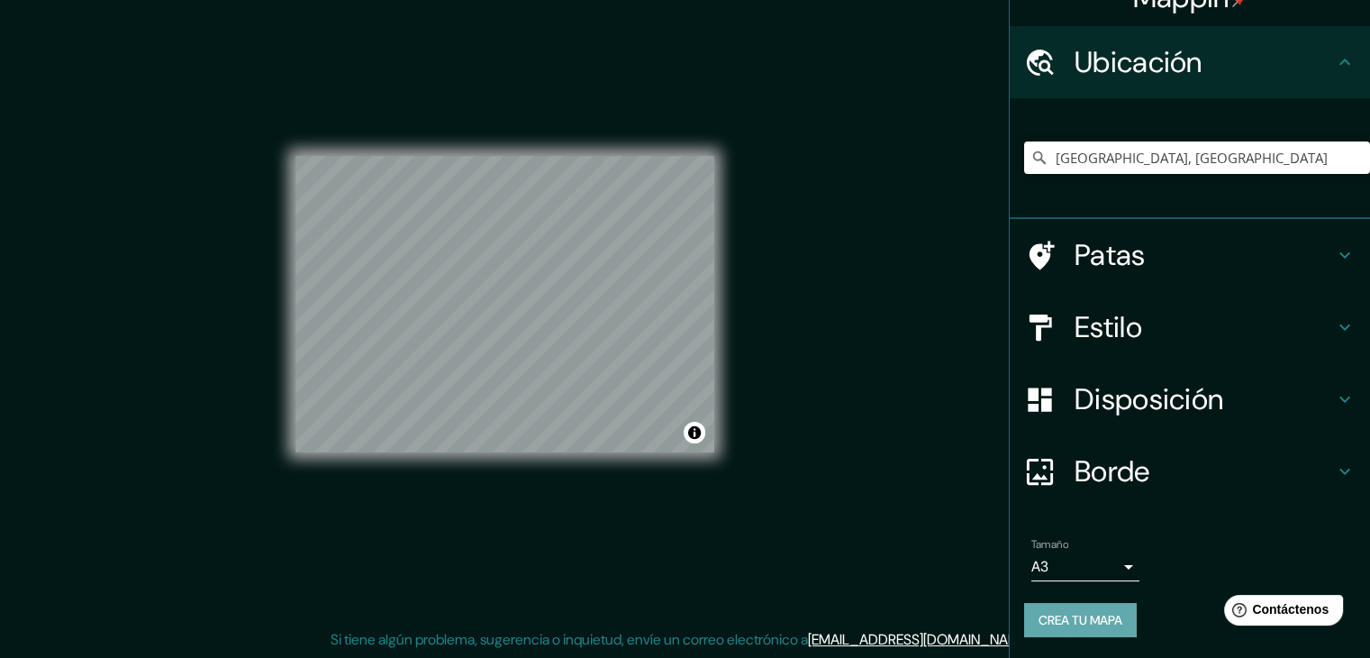
click at [1071, 613] on font "Crea tu mapa" at bounding box center [1081, 620] width 84 height 16
click at [809, 336] on div "Mappin Ubicación [GEOGRAPHIC_DATA], [GEOGRAPHIC_DATA] Patas Estilo Disposición …" at bounding box center [685, 318] width 1370 height 678
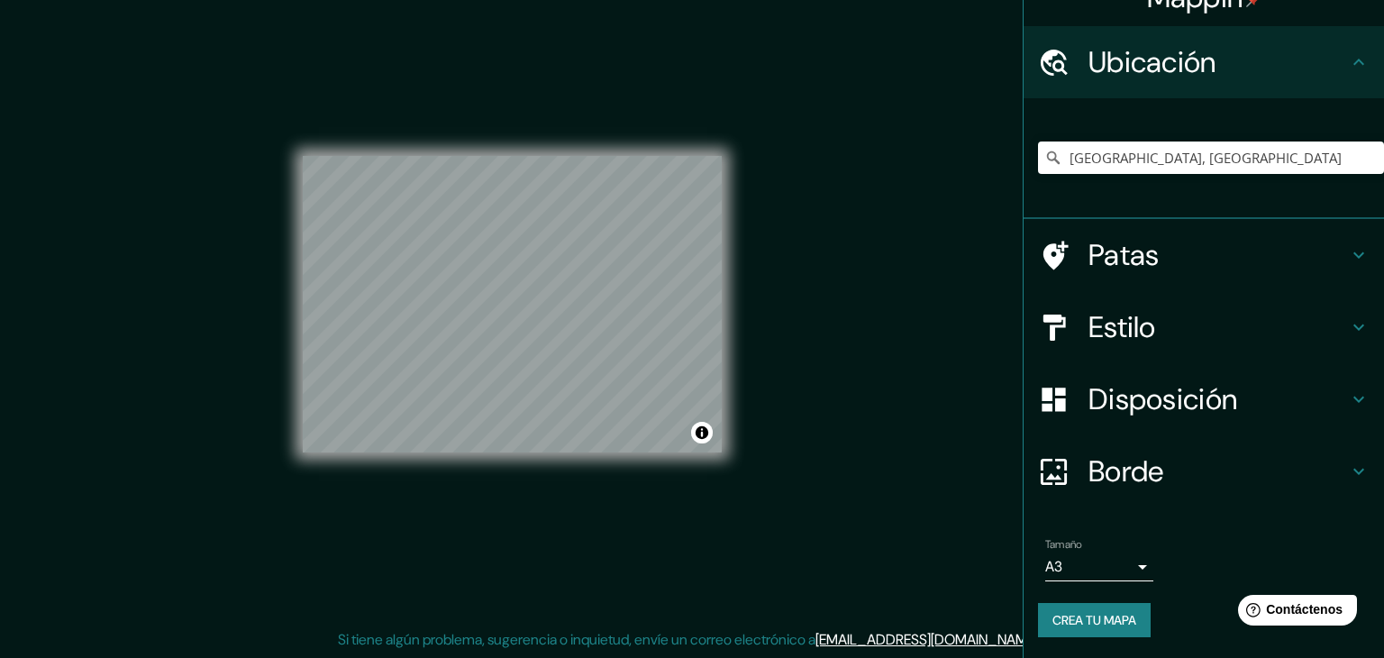
click at [1044, 559] on body "Mappin Ubicación [GEOGRAPHIC_DATA], [GEOGRAPHIC_DATA] Patas Estilo Disposición …" at bounding box center [692, 308] width 1384 height 658
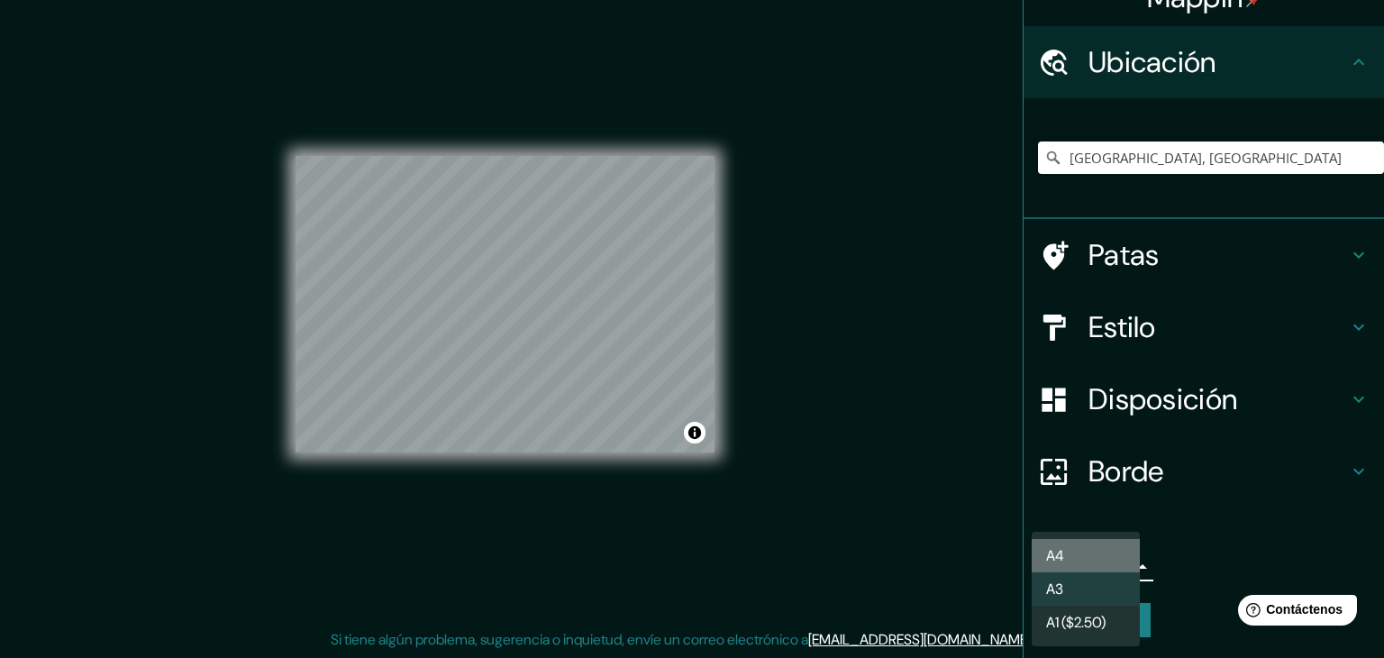
click at [1078, 558] on li "A4" at bounding box center [1085, 555] width 108 height 33
type input "single"
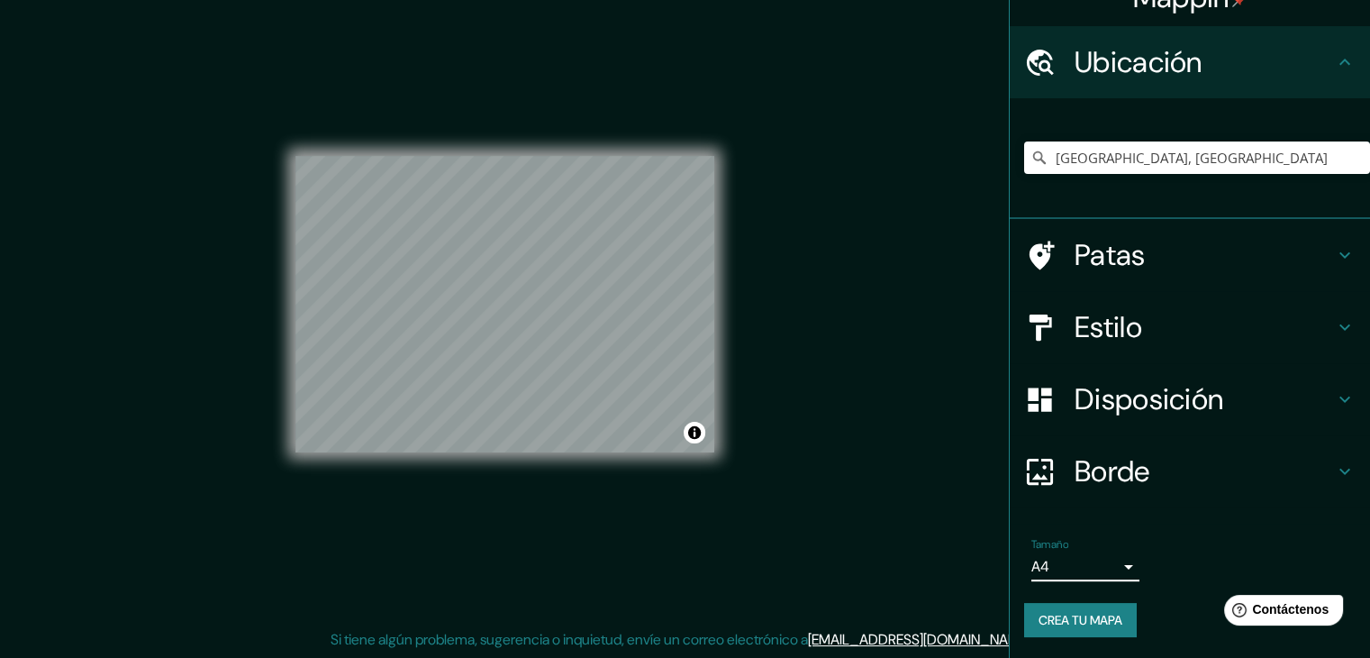
click at [1039, 628] on font "Crea tu mapa" at bounding box center [1081, 619] width 84 height 23
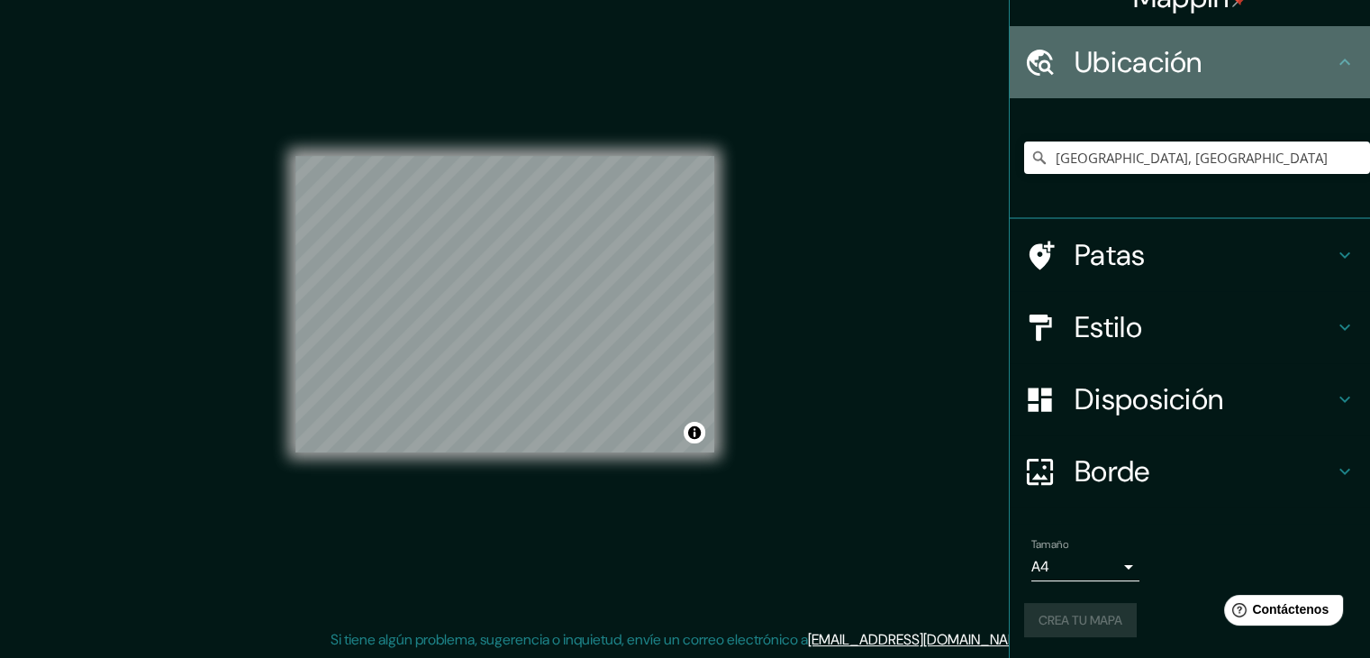
click at [1343, 68] on div "Ubicación" at bounding box center [1190, 62] width 360 height 72
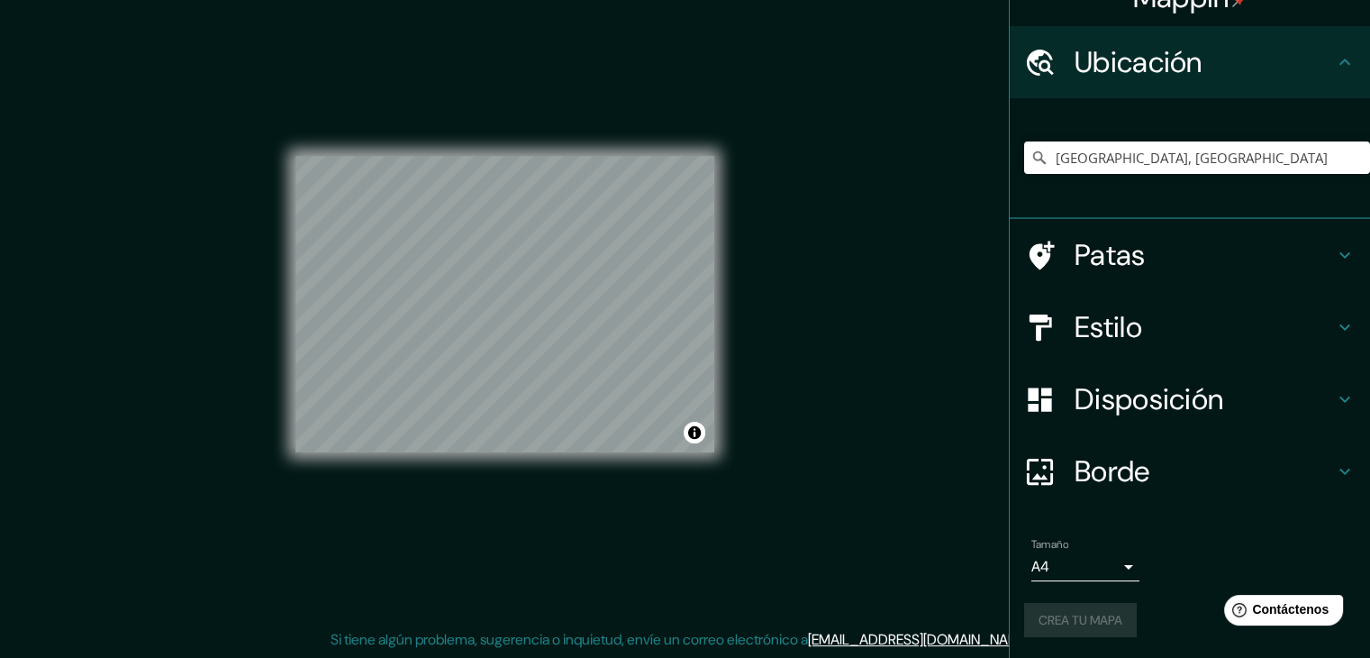
click at [1343, 68] on div "Ubicación" at bounding box center [1190, 62] width 360 height 72
click at [1334, 58] on icon at bounding box center [1345, 62] width 22 height 22
click at [1334, 61] on icon at bounding box center [1345, 62] width 22 height 22
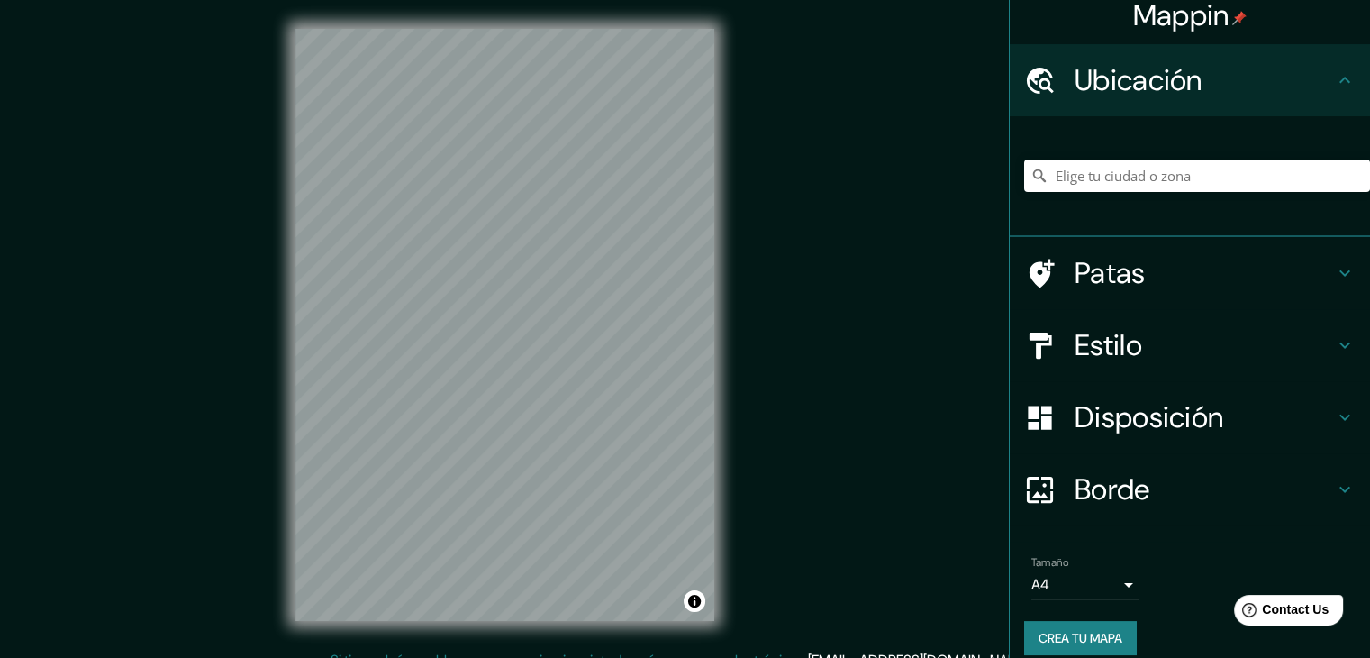
scroll to position [32, 0]
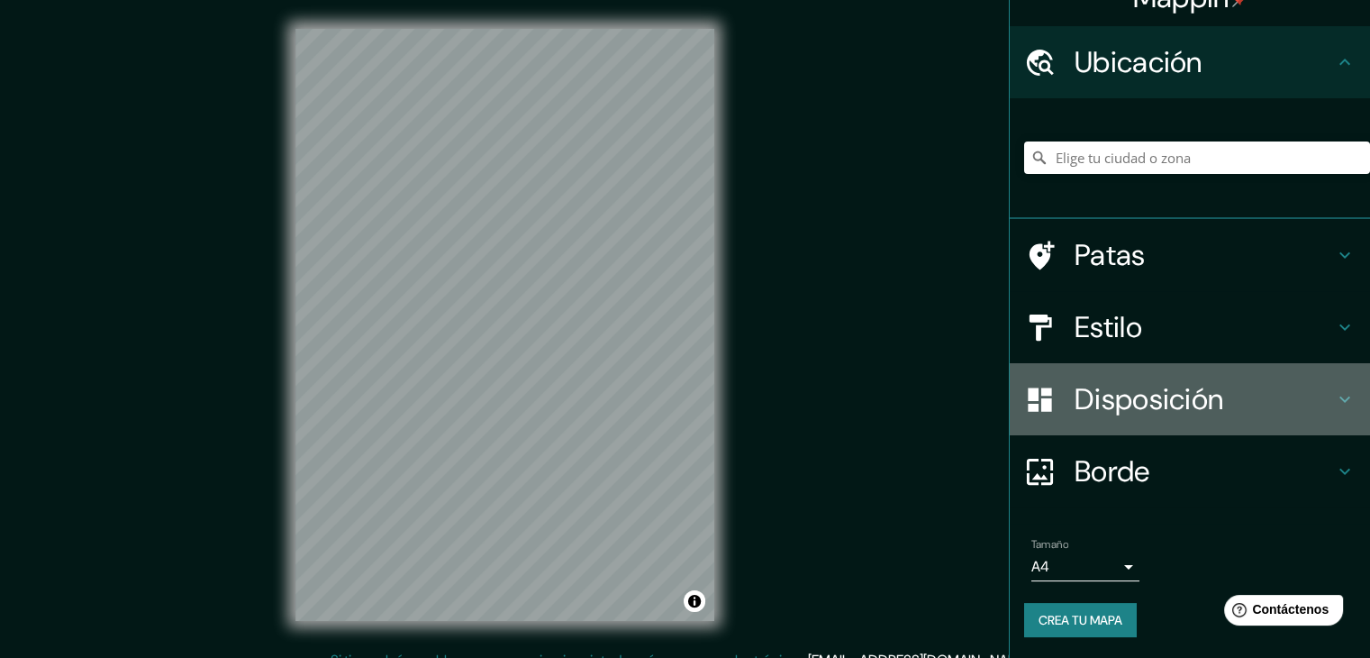
click at [1126, 380] on font "Disposición" at bounding box center [1149, 399] width 149 height 38
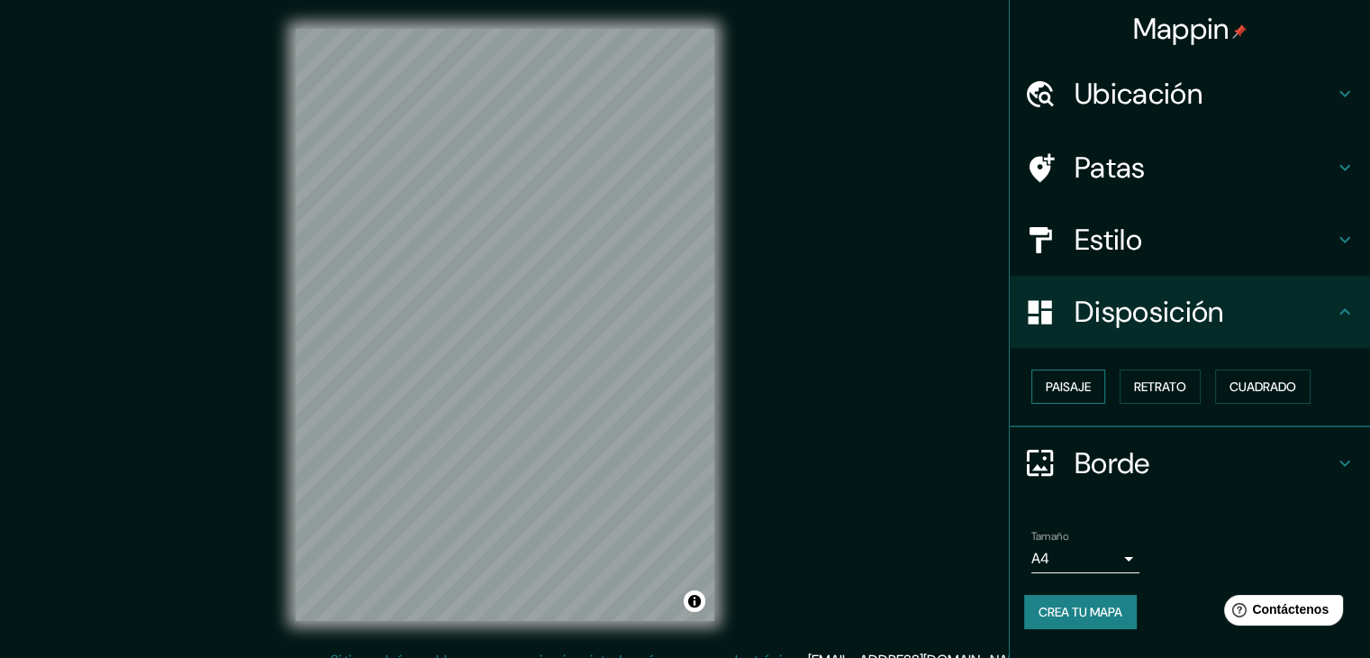
click at [1098, 395] on button "Paisaje" at bounding box center [1068, 386] width 74 height 34
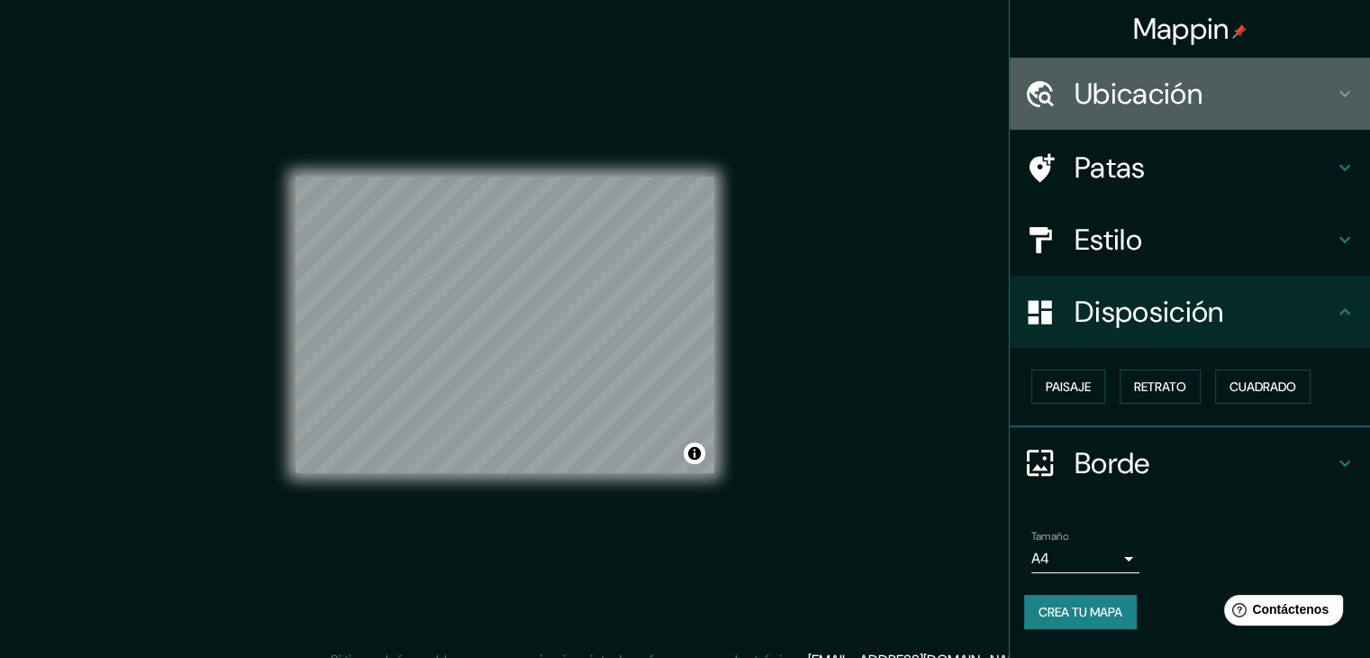
click at [1193, 76] on font "Ubicación" at bounding box center [1139, 94] width 128 height 38
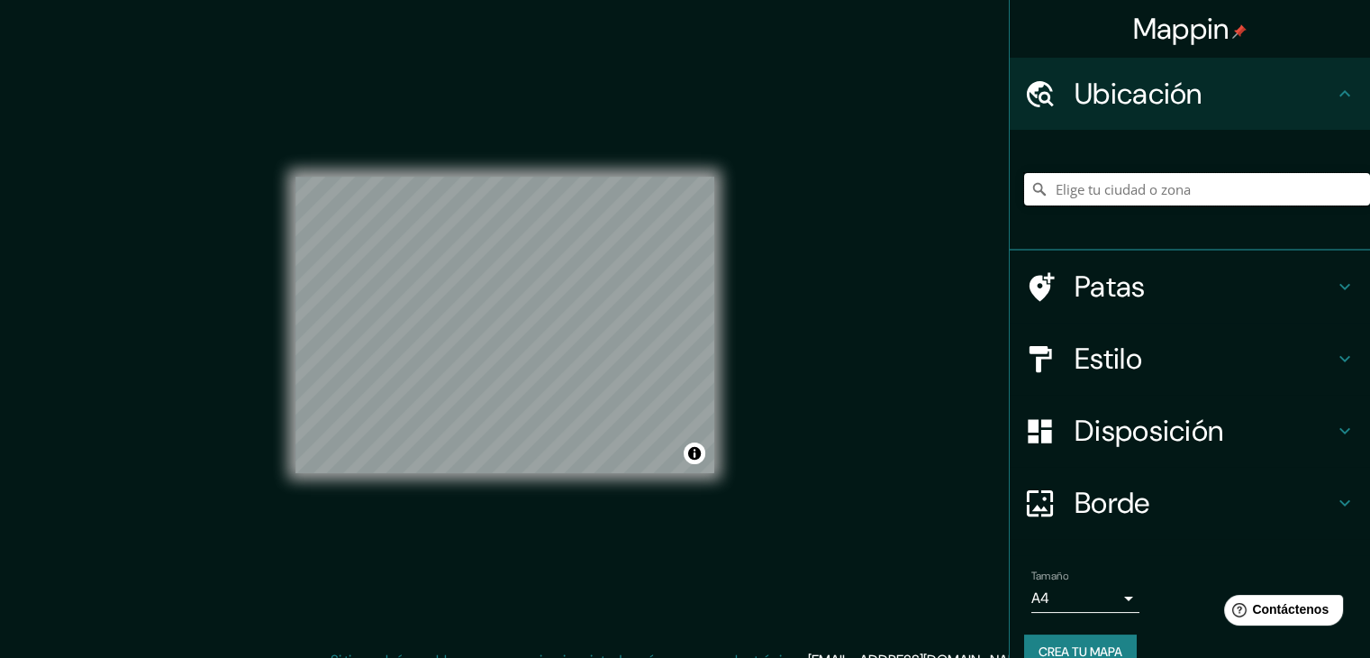
click at [1187, 182] on input "Elige tu ciudad o zona" at bounding box center [1197, 189] width 346 height 32
click at [1263, 186] on input "[DATE][PERSON_NAME][GEOGRAPHIC_DATA], [GEOGRAPHIC_DATA][PERSON_NAME], [PERSON_N…" at bounding box center [1197, 189] width 346 height 32
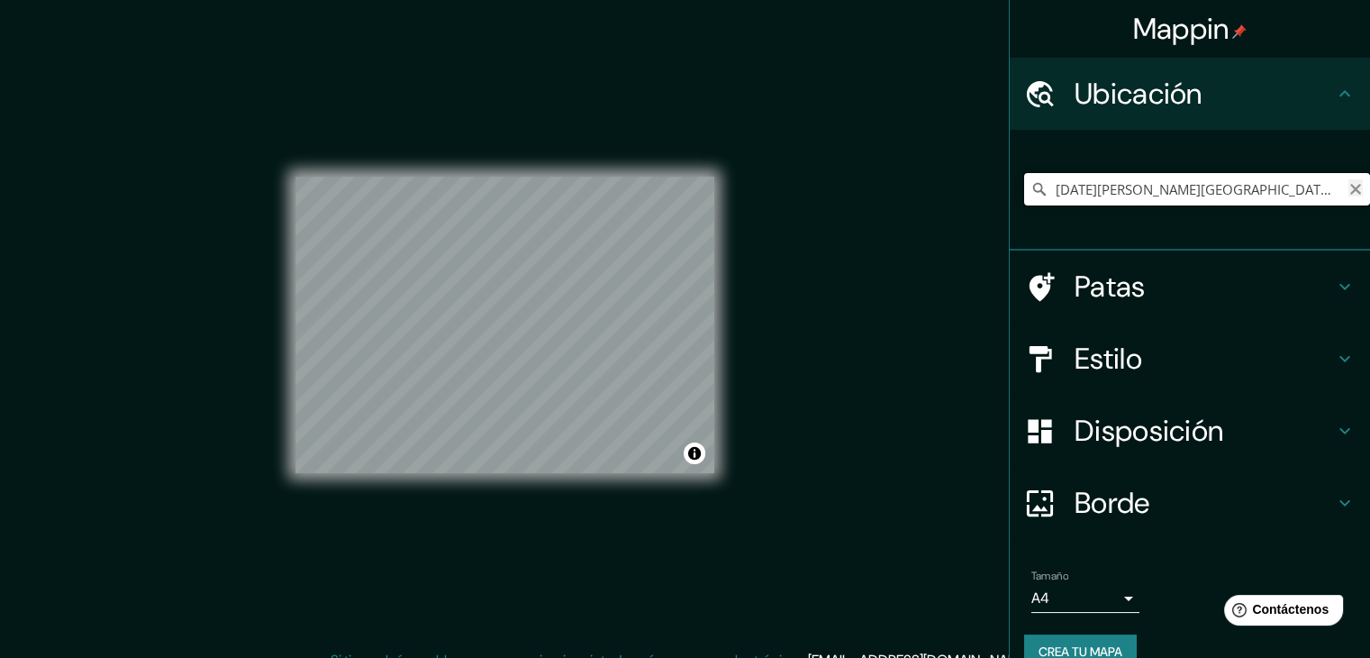
type input "[DATE][PERSON_NAME][GEOGRAPHIC_DATA], [GEOGRAPHIC_DATA][PERSON_NAME], [PERSON_N…"
click at [1350, 190] on icon "Claro" at bounding box center [1355, 189] width 11 height 11
type input "[GEOGRAPHIC_DATA], [GEOGRAPHIC_DATA]"
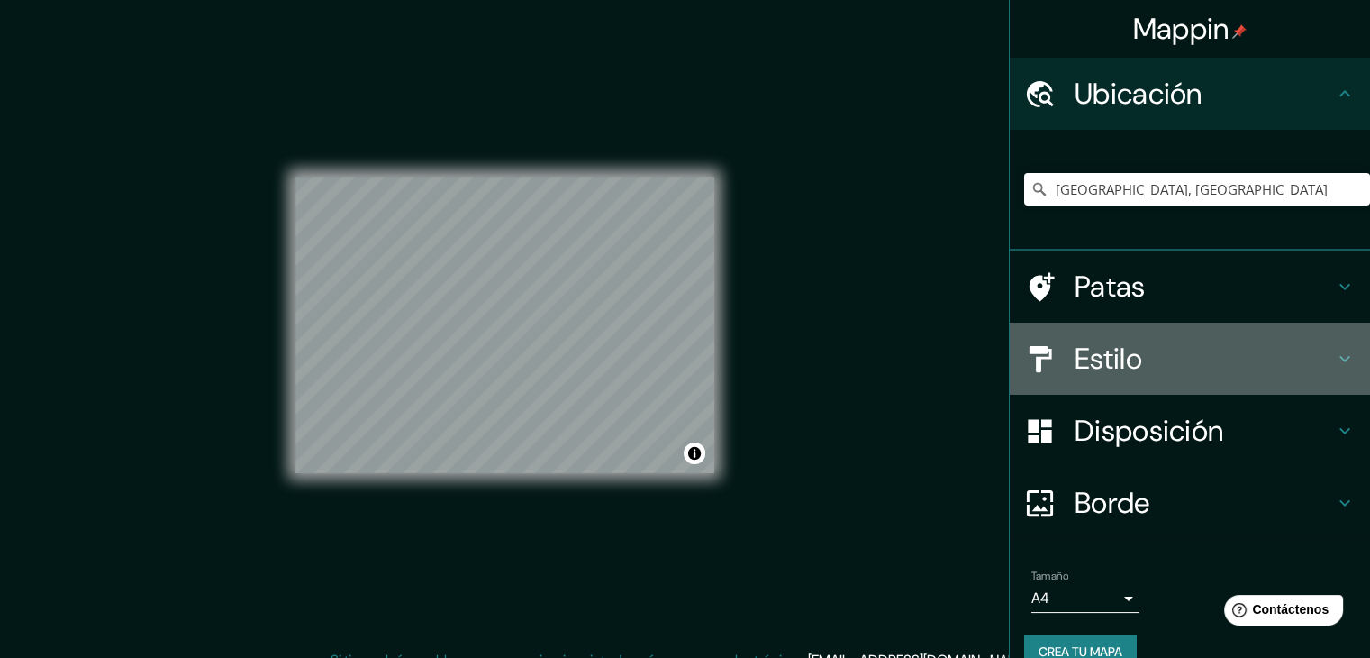
click at [1105, 353] on font "Estilo" at bounding box center [1109, 359] width 68 height 38
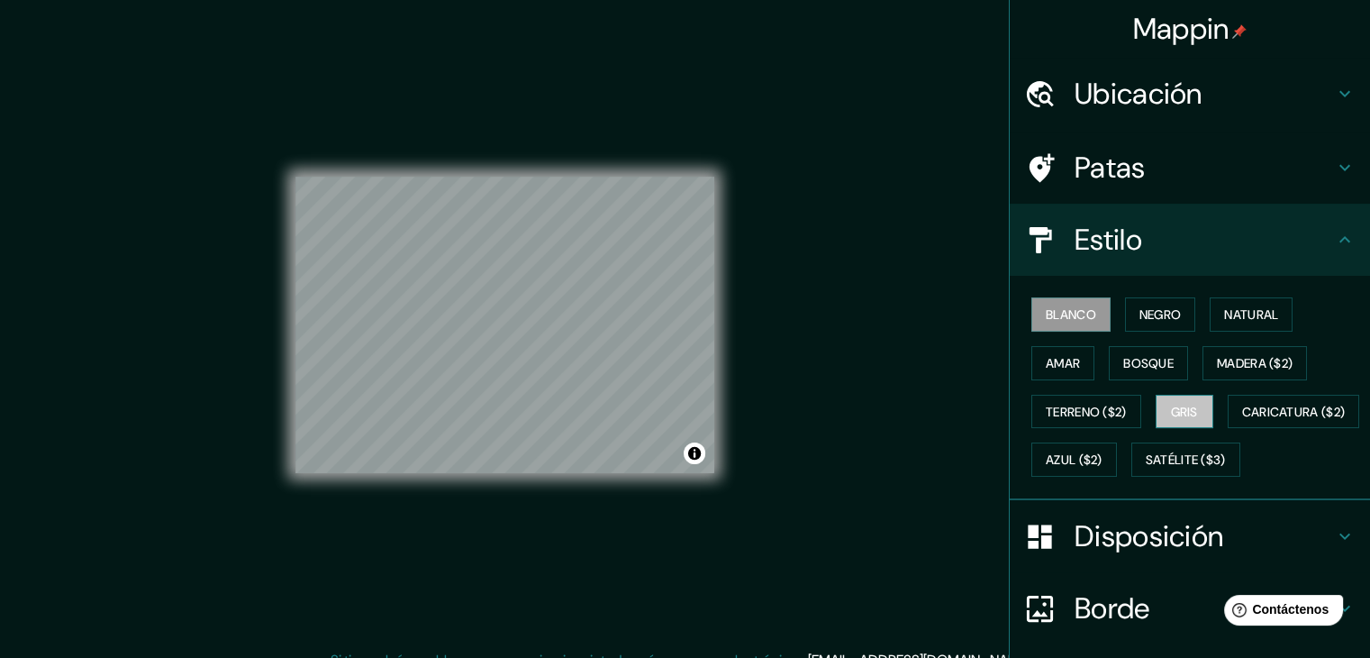
click at [1193, 408] on button "Gris" at bounding box center [1185, 412] width 58 height 34
click at [1154, 361] on font "Bosque" at bounding box center [1148, 363] width 50 height 16
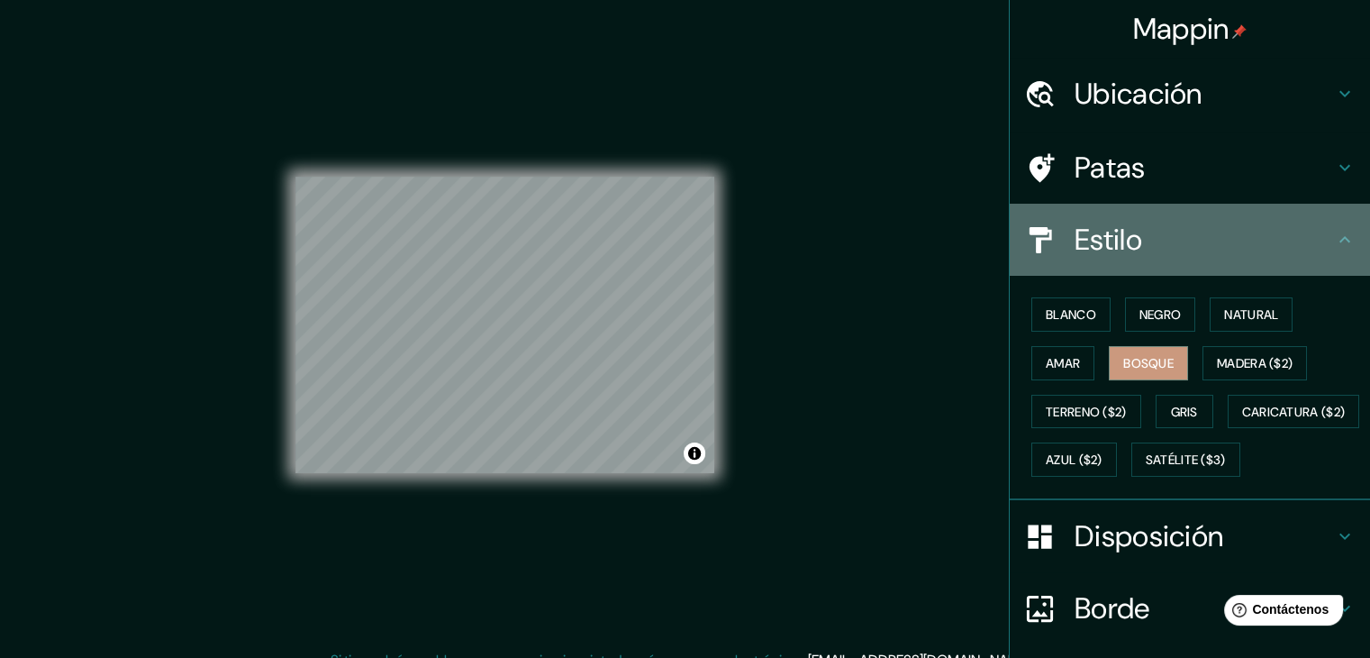
click at [1159, 240] on h4 "Estilo" at bounding box center [1204, 240] width 259 height 36
click at [1334, 240] on icon at bounding box center [1345, 240] width 22 height 22
click at [1112, 269] on div "Estilo" at bounding box center [1190, 240] width 360 height 72
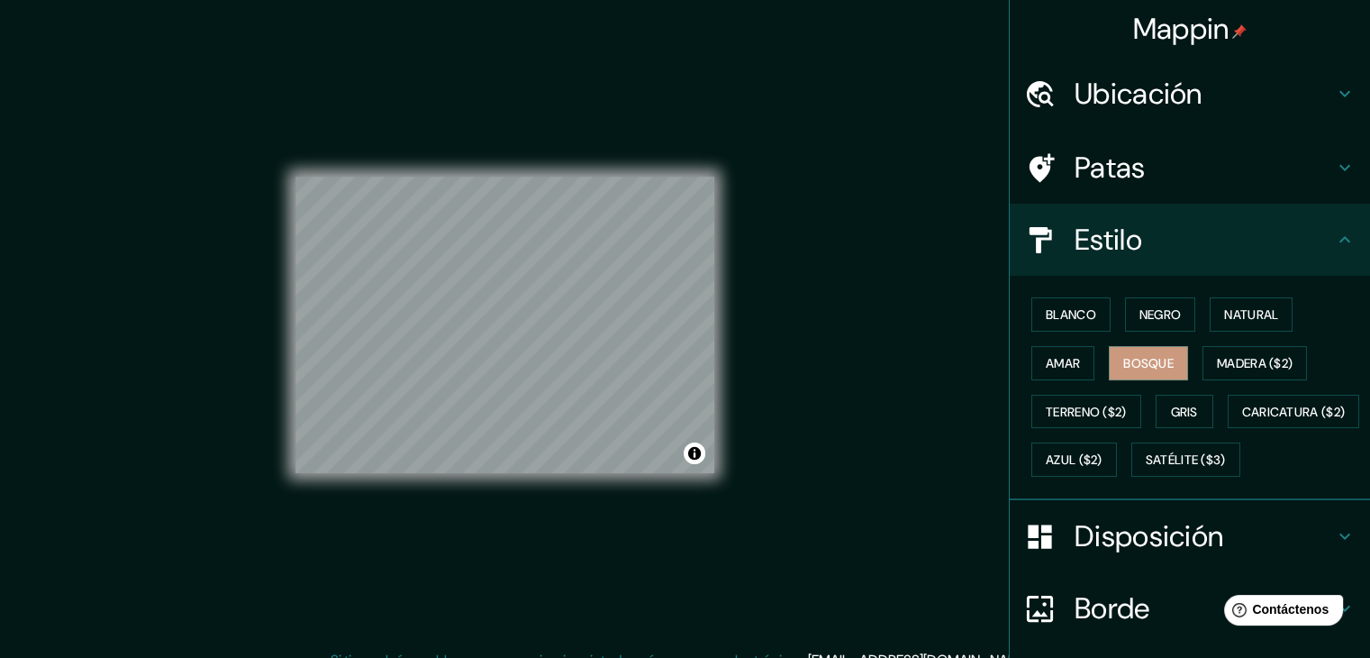
click at [1198, 555] on font "Disposición" at bounding box center [1149, 536] width 149 height 38
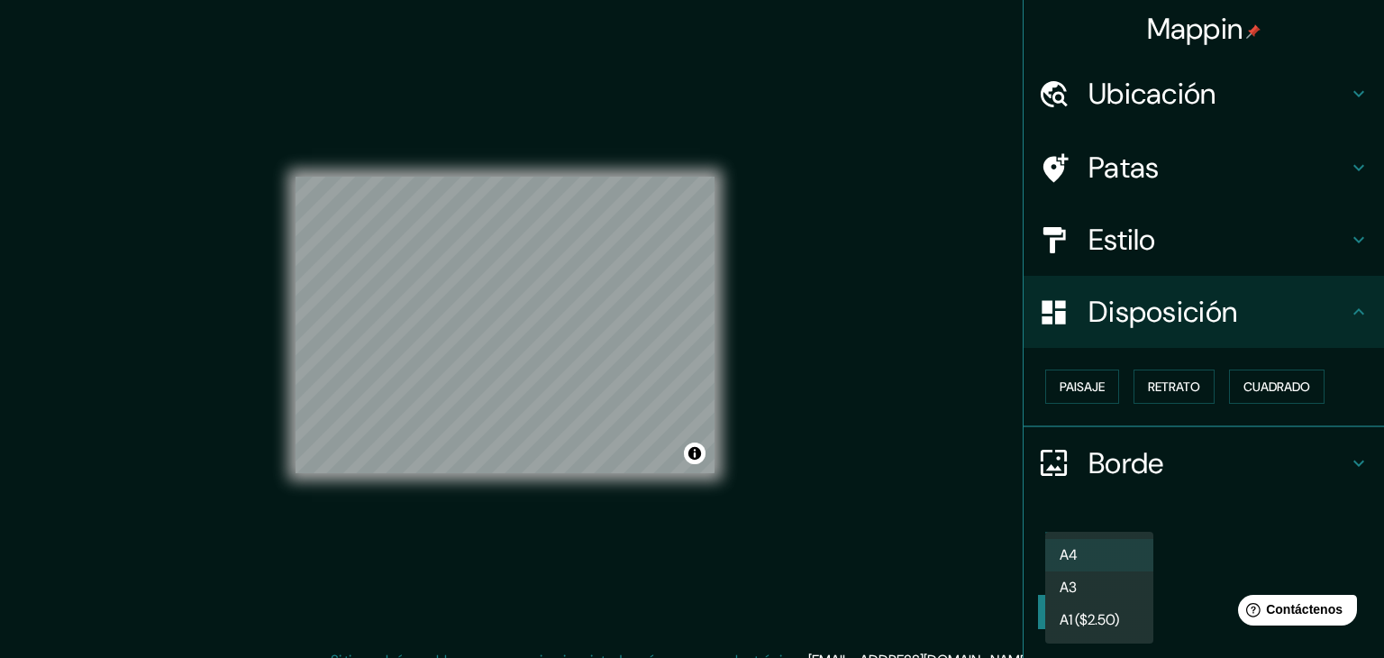
click at [1111, 554] on body "Mappin Ubicación Asunción, Paraguay La Asunción Belén, Provincia de Heredia, Co…" at bounding box center [692, 329] width 1384 height 658
click at [1102, 590] on li "A3" at bounding box center [1099, 588] width 108 height 33
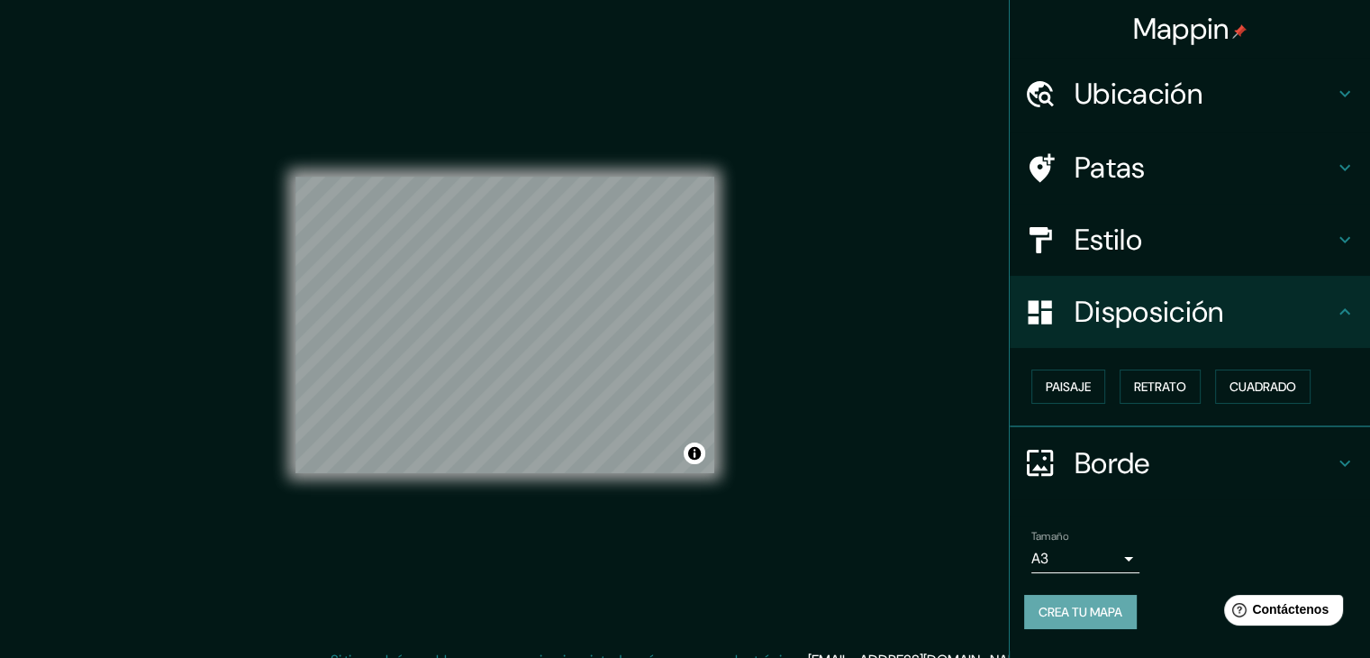
click at [1102, 606] on font "Crea tu mapa" at bounding box center [1081, 611] width 84 height 16
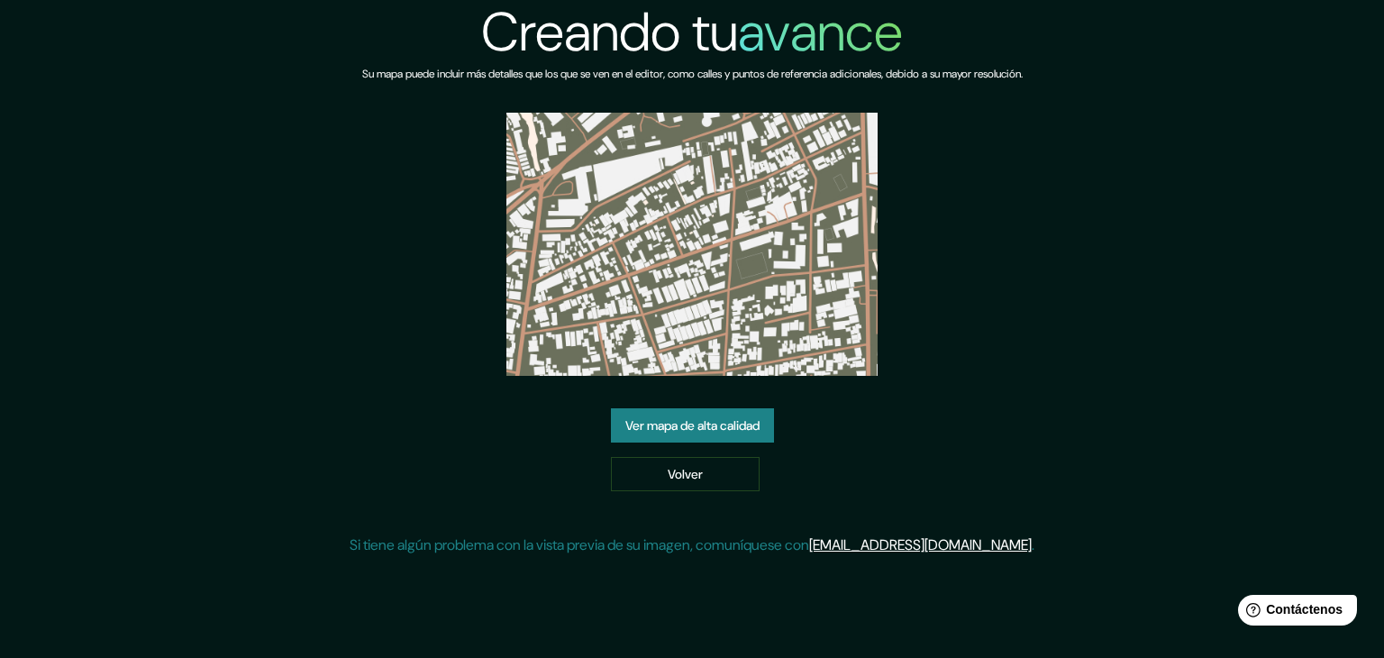
click at [742, 422] on font "Ver mapa de alta calidad" at bounding box center [692, 425] width 134 height 16
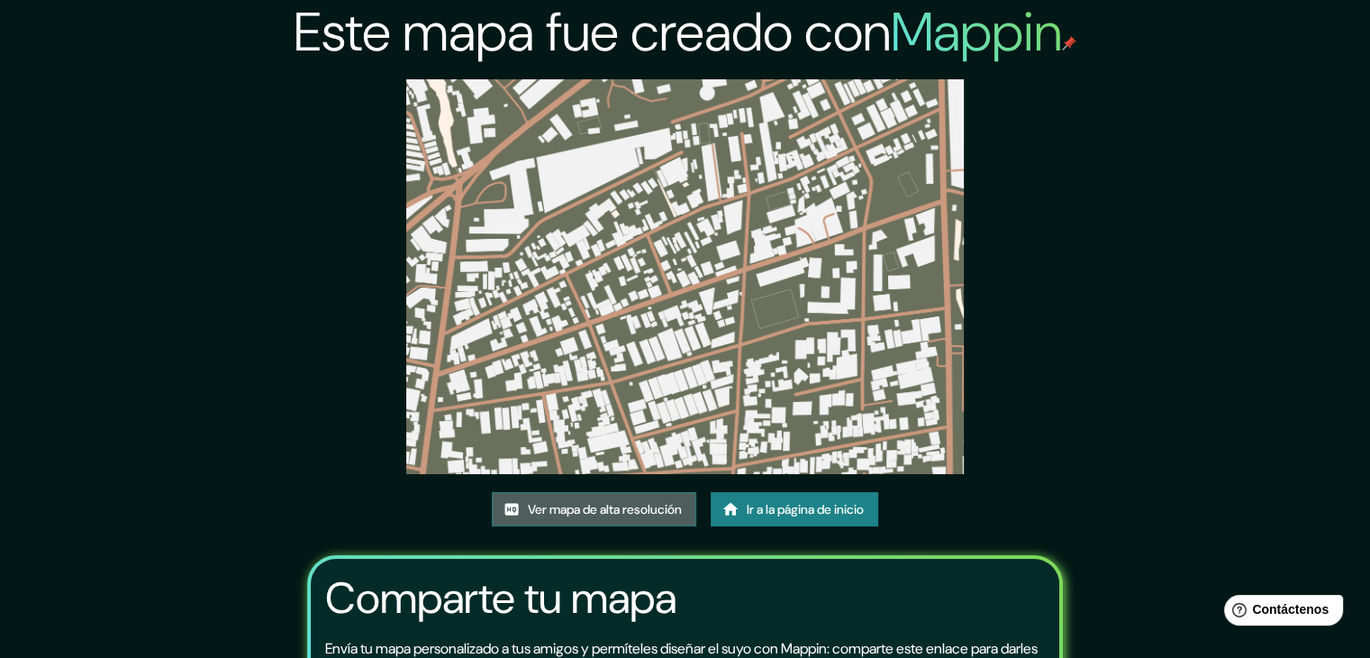
click at [632, 508] on font "Ver mapa de alta resolución" at bounding box center [605, 509] width 154 height 16
